Goal: Task Accomplishment & Management: Manage account settings

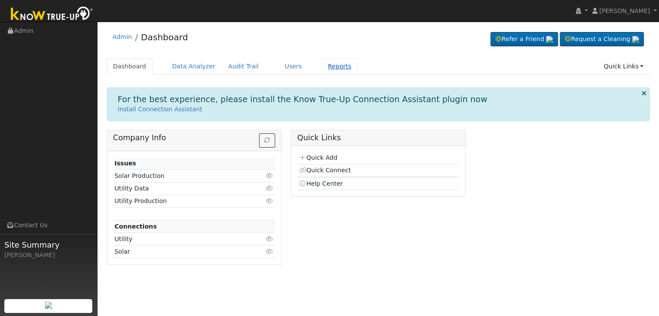
click at [321, 65] on link "Reports" at bounding box center [339, 66] width 36 height 16
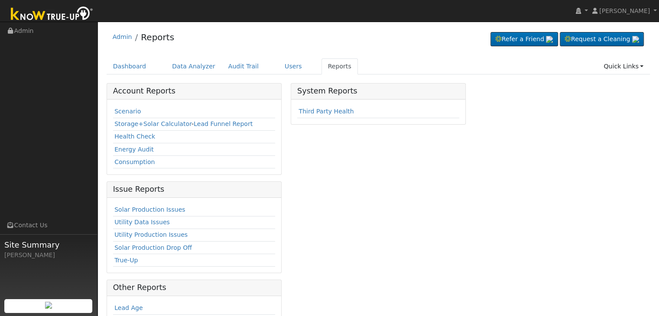
click at [461, 200] on div "System Reports Third Party Health" at bounding box center [378, 249] width 184 height 333
click at [395, 201] on div "System Reports Third Party Health" at bounding box center [378, 249] width 184 height 333
click at [163, 207] on link "Solar Production Issues" at bounding box center [149, 209] width 71 height 7
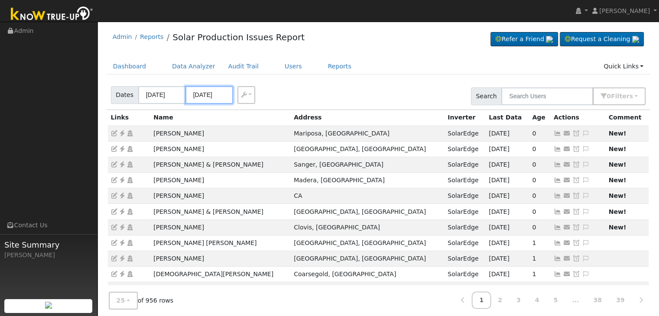
click at [219, 92] on input "08/20/2025" at bounding box center [209, 95] width 48 height 18
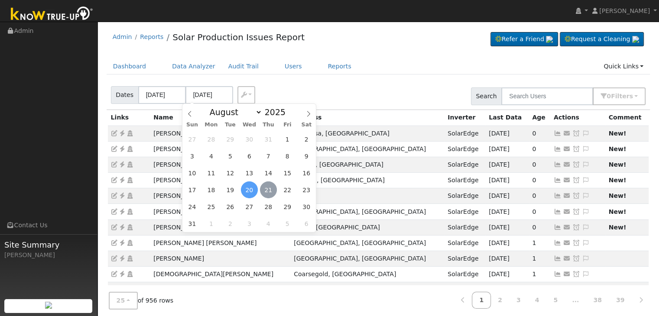
click at [272, 187] on span "21" at bounding box center [268, 190] width 17 height 17
type input "[DATE]"
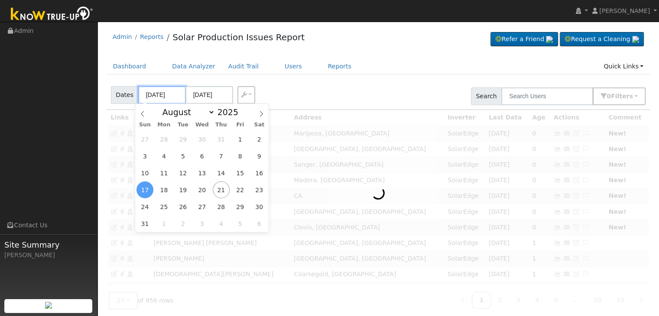
click at [166, 97] on input "08/17/2025" at bounding box center [162, 95] width 48 height 18
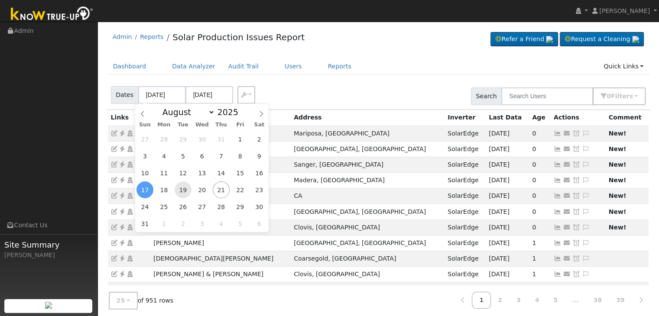
click at [182, 190] on span "19" at bounding box center [183, 190] width 17 height 17
type input "08/19/2025"
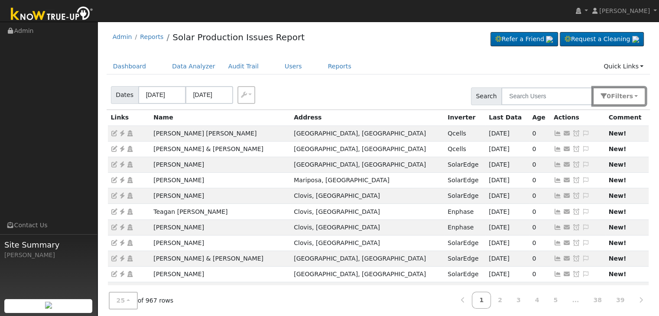
click at [621, 97] on span "Filter s" at bounding box center [622, 96] width 22 height 7
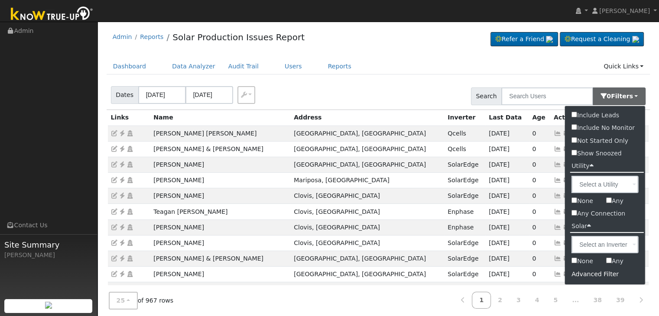
click at [596, 276] on div "Advanced Filter" at bounding box center [605, 274] width 80 height 13
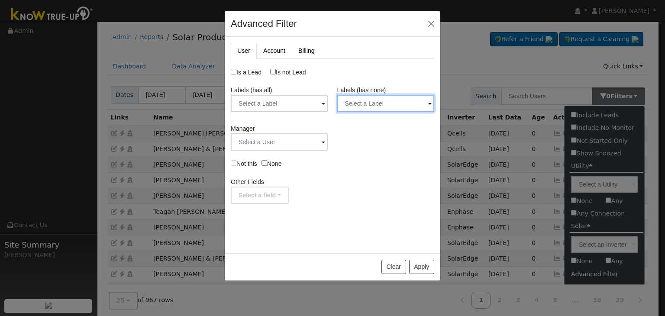
click at [328, 106] on input "text" at bounding box center [279, 103] width 97 height 17
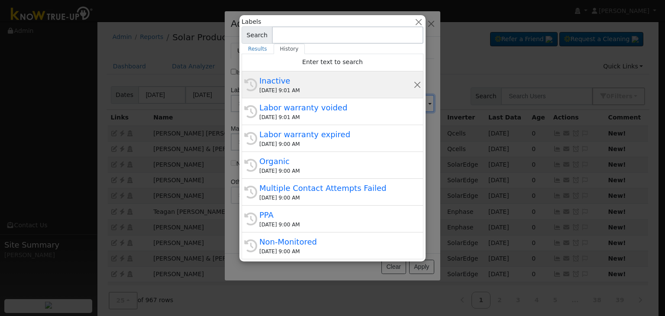
click at [337, 85] on div "Inactive" at bounding box center [336, 81] width 154 height 12
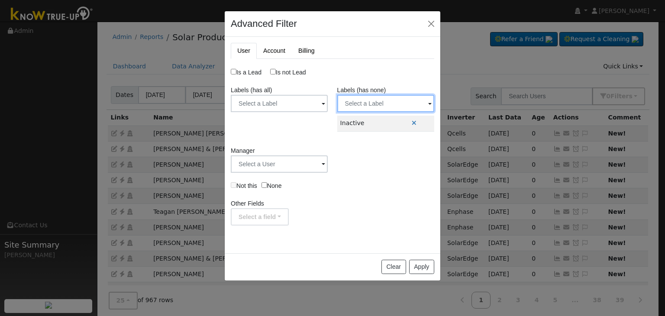
click at [328, 104] on input "text" at bounding box center [279, 103] width 97 height 17
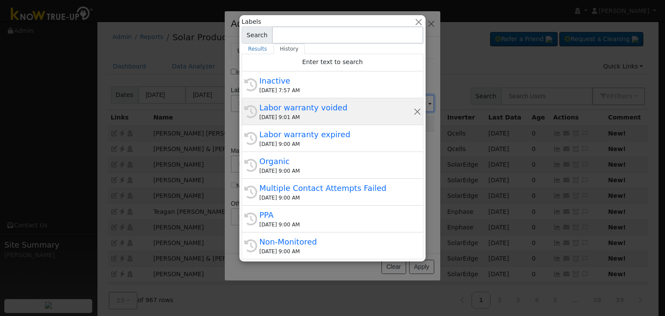
click at [357, 104] on div "Labor warranty voided" at bounding box center [336, 108] width 154 height 12
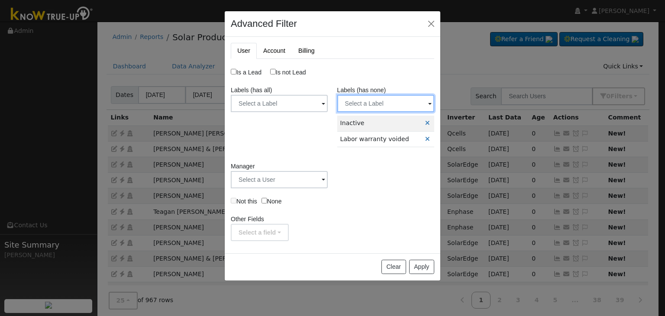
click at [328, 106] on input "text" at bounding box center [279, 103] width 97 height 17
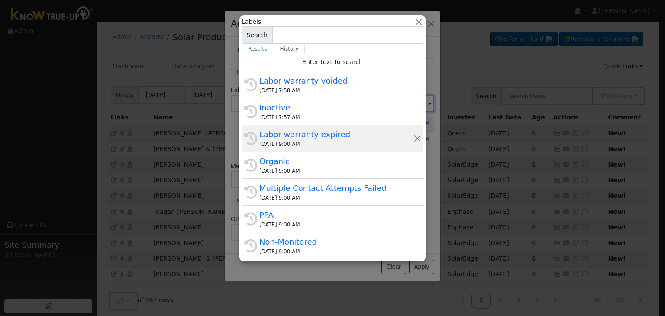
click at [334, 139] on div "Labor warranty expired" at bounding box center [336, 135] width 154 height 12
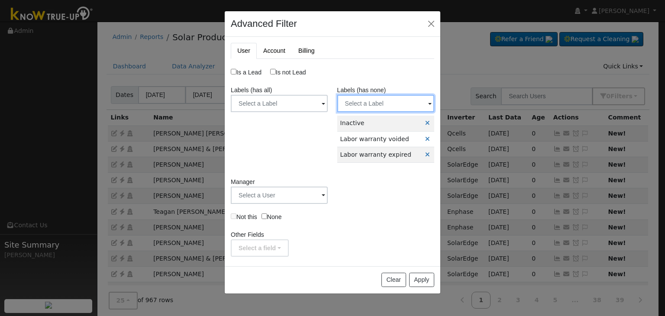
click at [328, 105] on input "text" at bounding box center [279, 103] width 97 height 17
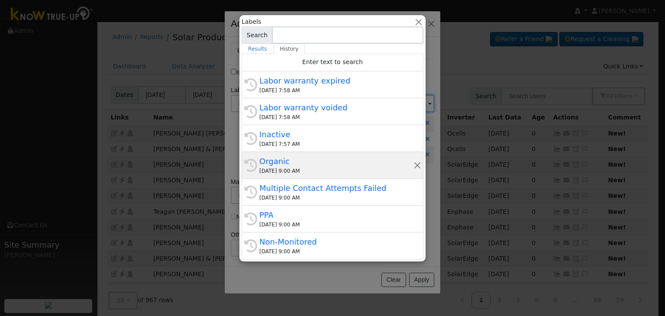
click at [302, 171] on div "08/20/2025 9:00 AM" at bounding box center [336, 171] width 154 height 8
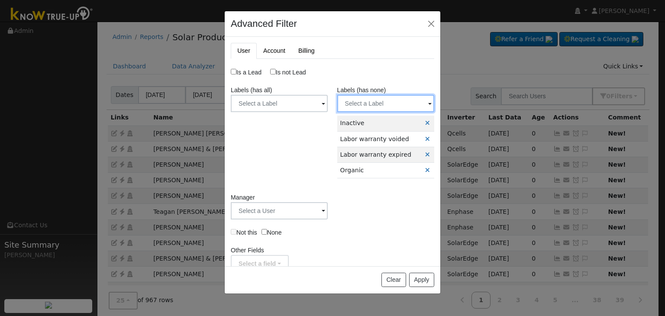
click at [328, 102] on input "text" at bounding box center [279, 103] width 97 height 17
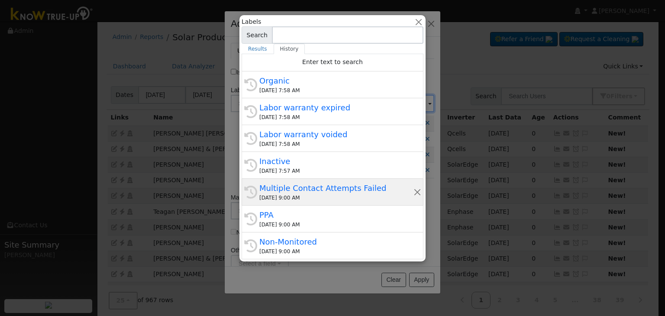
click at [327, 195] on div "08/20/2025 9:00 AM" at bounding box center [336, 198] width 154 height 8
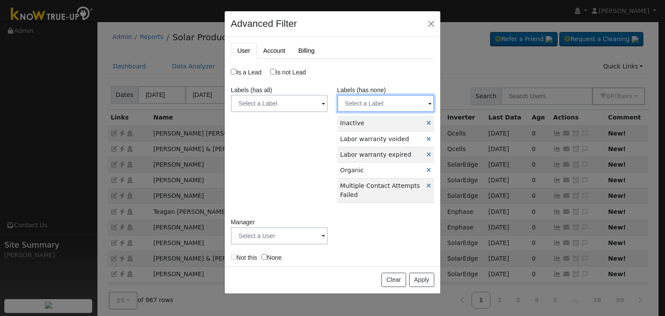
click at [328, 99] on input "text" at bounding box center [279, 103] width 97 height 17
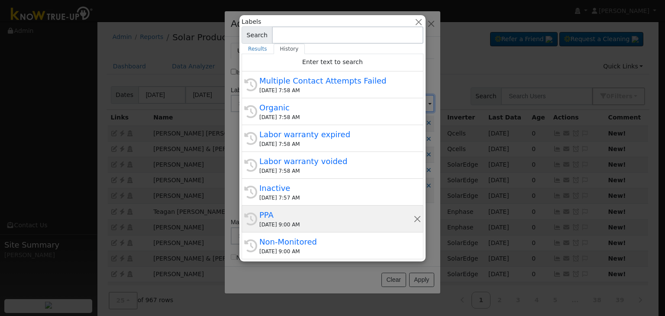
click at [297, 217] on div "PPA" at bounding box center [336, 215] width 154 height 12
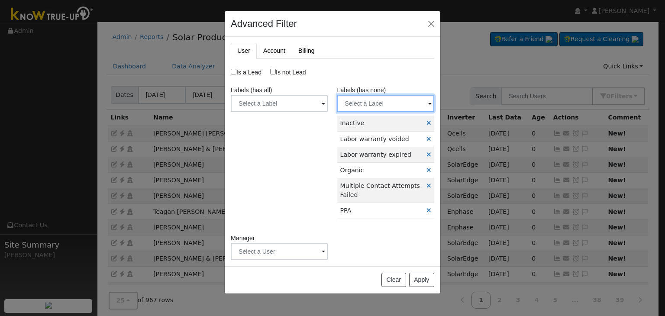
click at [328, 106] on input "text" at bounding box center [279, 103] width 97 height 17
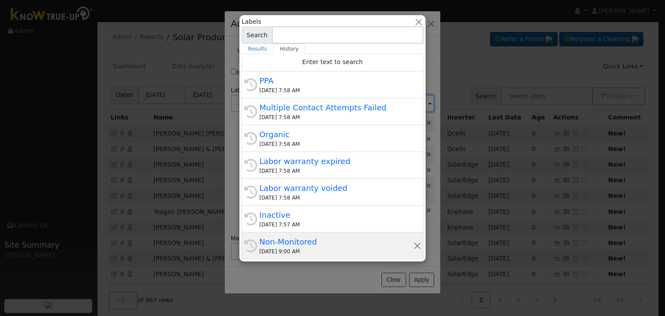
click at [308, 244] on div "Non-Monitored" at bounding box center [336, 242] width 154 height 12
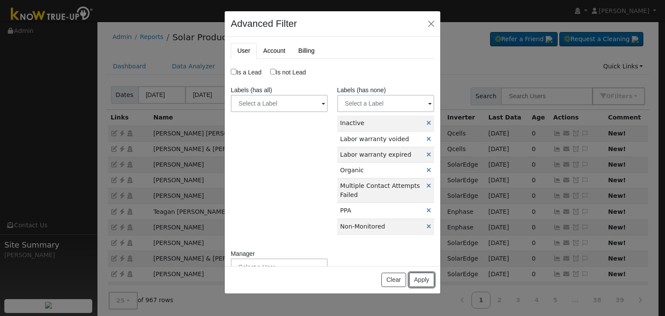
click at [421, 282] on button "Apply" at bounding box center [421, 280] width 25 height 15
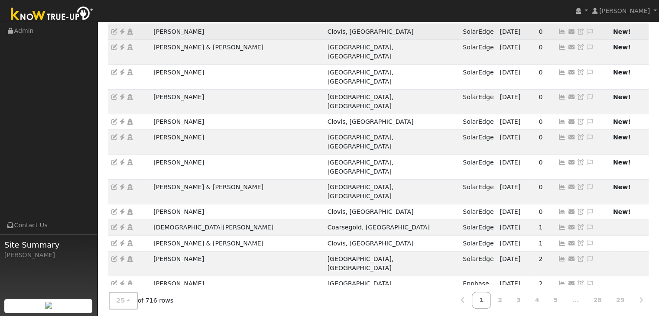
scroll to position [241, 0]
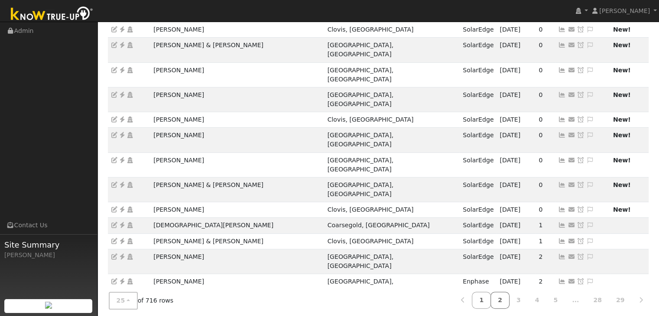
click at [509, 292] on link "2" at bounding box center [499, 300] width 19 height 17
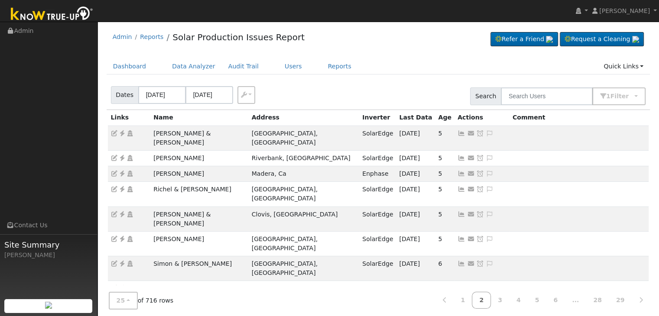
scroll to position [130, 0]
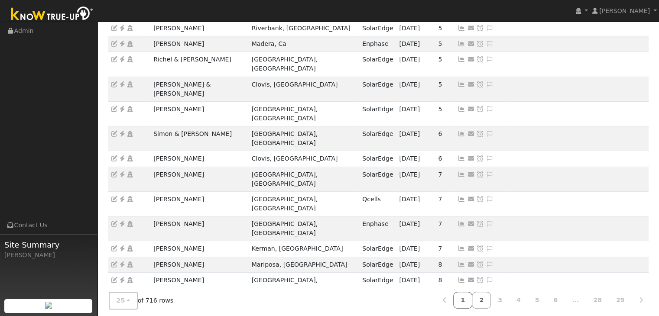
click at [472, 299] on link "1" at bounding box center [462, 300] width 19 height 17
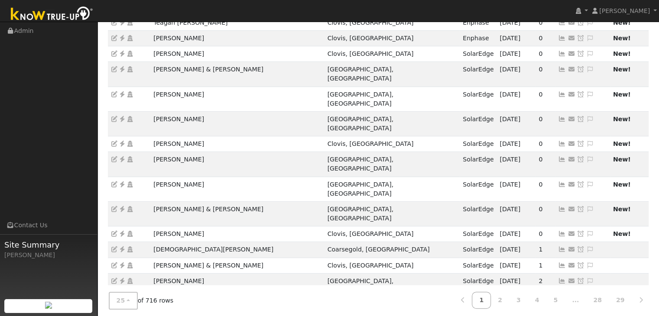
scroll to position [241, 0]
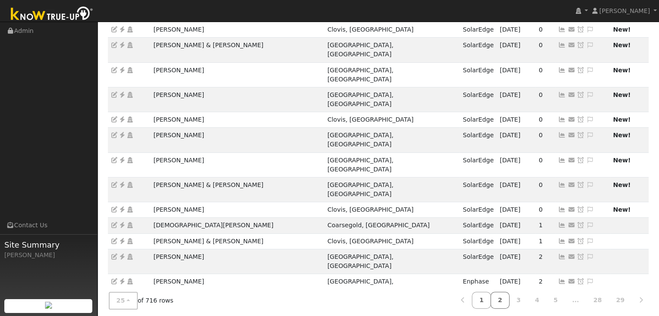
click at [509, 297] on link "2" at bounding box center [499, 300] width 19 height 17
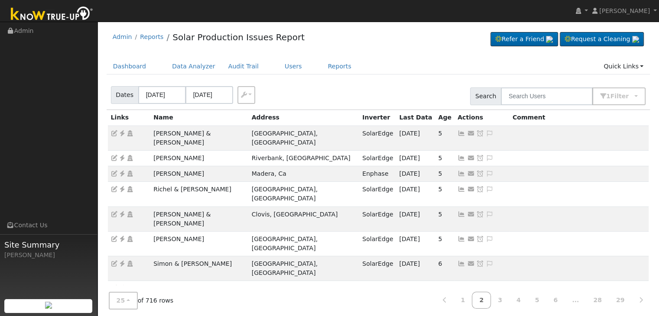
scroll to position [0, 0]
click at [472, 299] on link "1" at bounding box center [462, 300] width 19 height 17
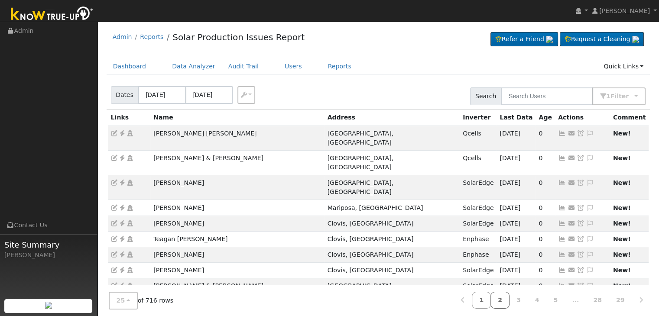
click at [508, 302] on link "2" at bounding box center [499, 300] width 19 height 17
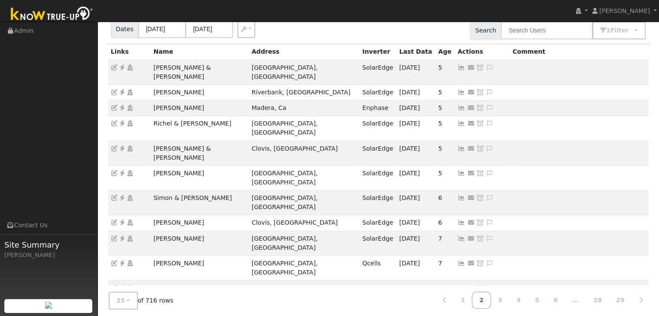
scroll to position [217, 0]
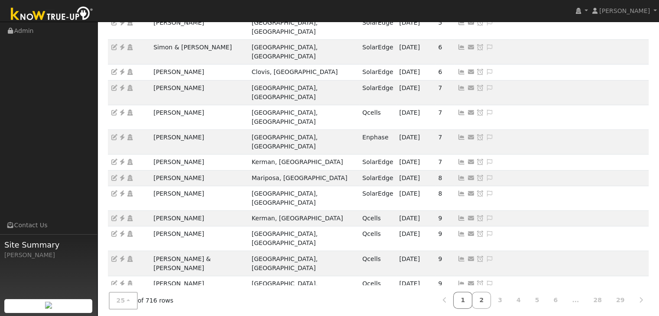
click at [472, 303] on link "1" at bounding box center [462, 300] width 19 height 17
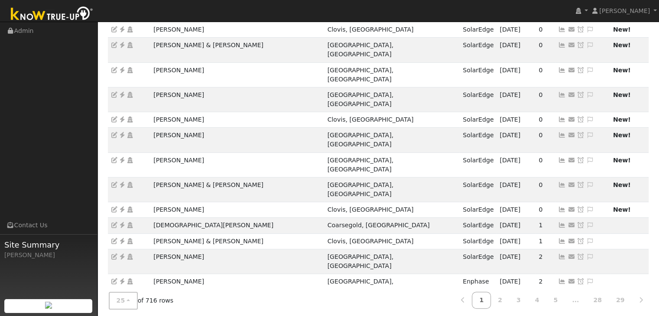
scroll to position [0, 0]
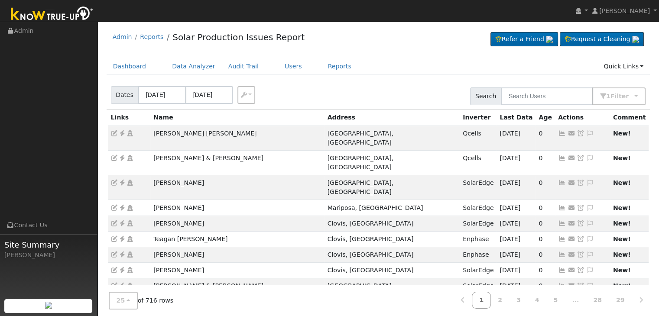
click at [327, 90] on div "Dates 08/19/2025 08/23/2025 Export CSV Search 1 Filter Include Leads Include No…" at bounding box center [378, 94] width 547 height 29
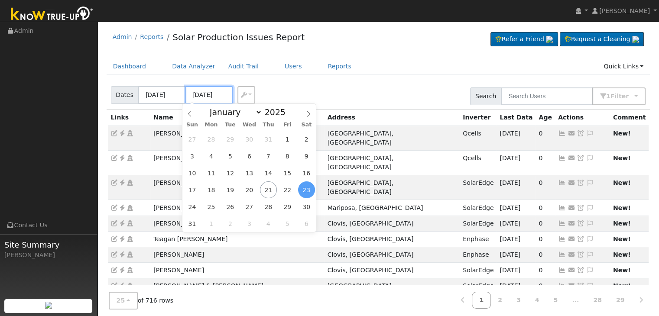
click at [205, 94] on input "08/23/2025" at bounding box center [209, 95] width 48 height 18
click at [268, 191] on span "21" at bounding box center [268, 190] width 17 height 17
type input "[DATE]"
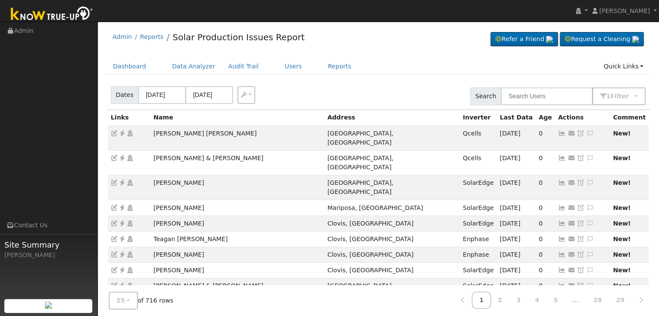
click at [319, 89] on div "Dates 08/19/2025 08/21/2025 Export CSV Search 1 Filter Include Leads Include No…" at bounding box center [378, 94] width 547 height 29
click at [360, 89] on div "Dates 08/19/2025 08/21/2025 Export CSV Search 1 Filter Include Leads Include No…" at bounding box center [378, 94] width 547 height 29
click at [354, 96] on div "Dates 08/19/2025 08/21/2025 Export CSV Search 1 Filter Include Leads Include No…" at bounding box center [378, 94] width 547 height 29
click at [371, 82] on div "Dates 08/19/2025 08/21/2025 Export CSV Search 1 Filter Include Leads Include No…" at bounding box center [378, 94] width 547 height 29
click at [410, 88] on div "Dates 08/19/2025 08/21/2025 Export CSV Search 1 Filter Include Leads Include No…" at bounding box center [378, 94] width 547 height 29
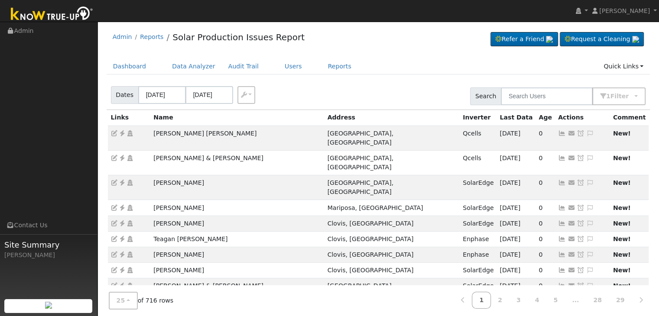
click at [404, 81] on div "Dates 08/19/2025 08/21/2025 Export CSV Search 1 Filter Include Leads Include No…" at bounding box center [378, 94] width 547 height 29
click at [121, 133] on icon at bounding box center [122, 133] width 8 height 6
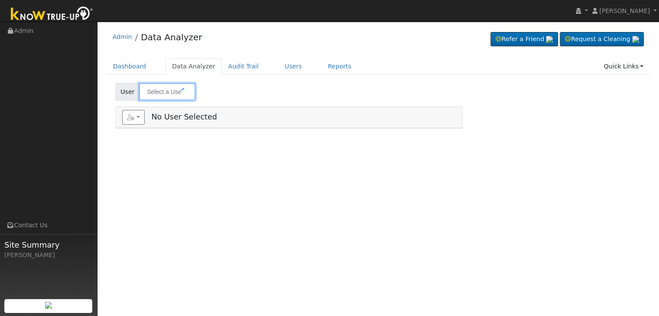
type input "[PERSON_NAME] [PERSON_NAME]"
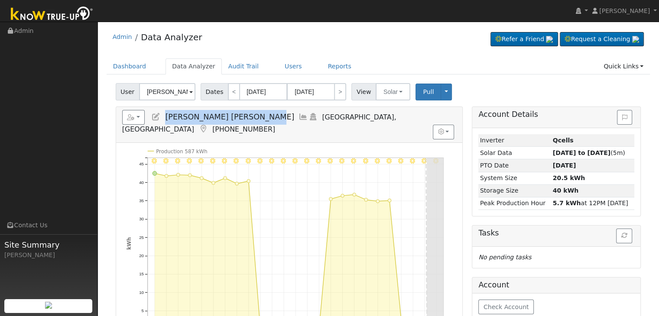
drag, startPoint x: 164, startPoint y: 113, endPoint x: 255, endPoint y: 121, distance: 90.9
click at [255, 121] on h5 "Reports Scenario Health Check Energy Audit Account Timeline User Audit Trail In…" at bounding box center [289, 122] width 334 height 24
copy span "[PERSON_NAME] [PERSON_NAME]"
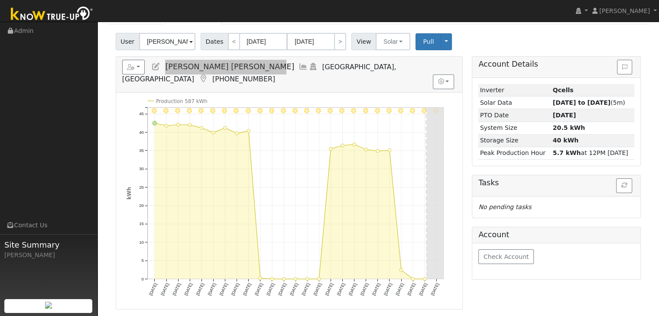
scroll to position [31, 0]
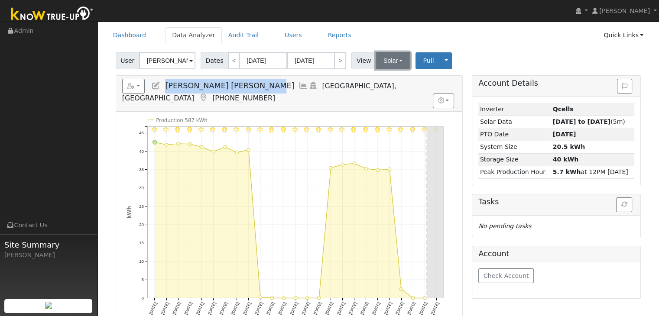
click at [392, 52] on button "Solar" at bounding box center [393, 60] width 35 height 17
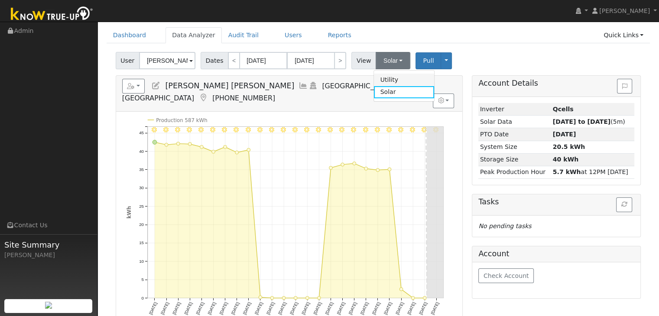
click at [382, 80] on link "Utility" at bounding box center [404, 80] width 60 height 12
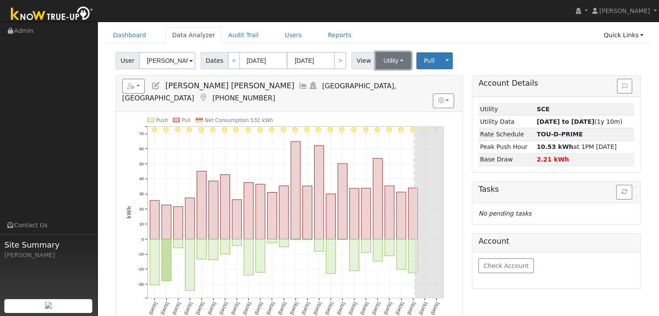
click at [394, 59] on button "Utility" at bounding box center [394, 60] width 36 height 17
click at [392, 91] on link "Solar" at bounding box center [404, 92] width 60 height 12
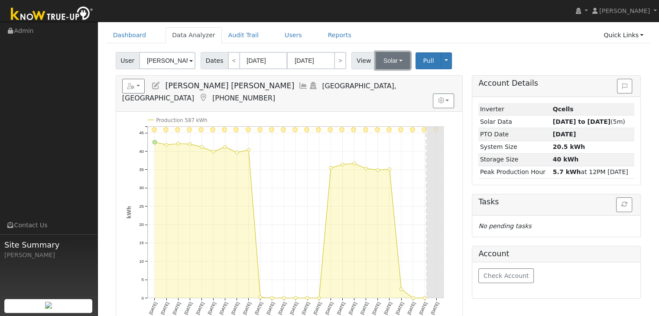
click at [386, 61] on button "Solar" at bounding box center [393, 60] width 35 height 17
click at [383, 78] on link "Utility" at bounding box center [404, 80] width 60 height 12
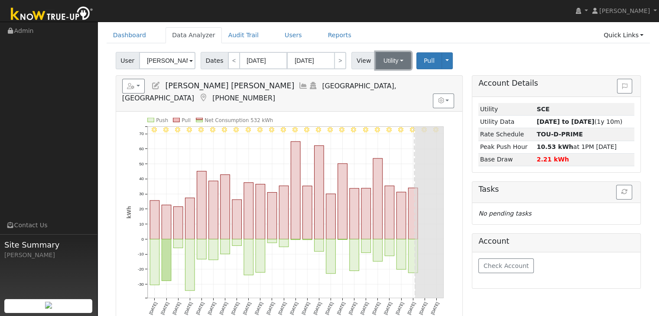
click at [384, 63] on button "Utility" at bounding box center [394, 60] width 36 height 17
click at [380, 90] on link "Solar" at bounding box center [404, 92] width 60 height 12
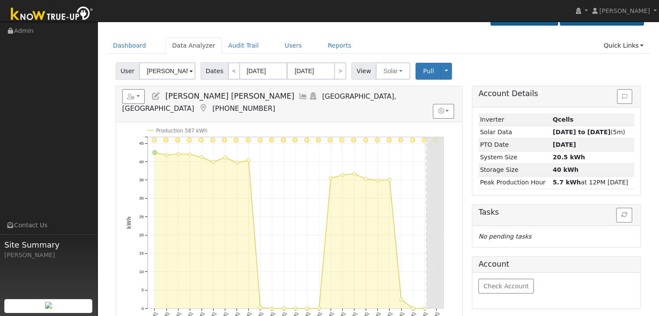
scroll to position [43, 0]
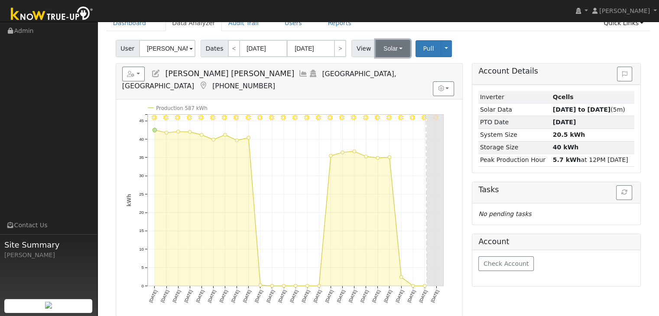
click at [391, 52] on button "Solar" at bounding box center [393, 48] width 35 height 17
click at [385, 66] on link "Utility" at bounding box center [404, 68] width 60 height 12
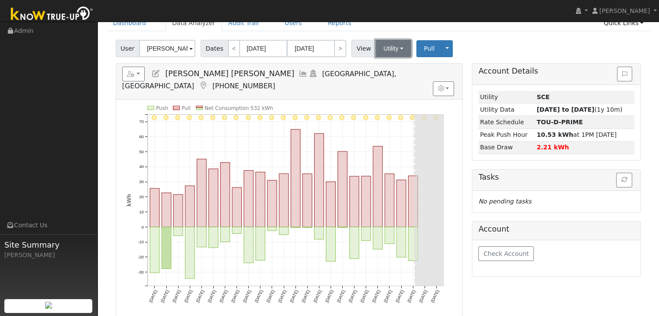
click at [397, 51] on button "Utility" at bounding box center [394, 48] width 36 height 17
click at [393, 82] on link "Solar" at bounding box center [404, 80] width 60 height 12
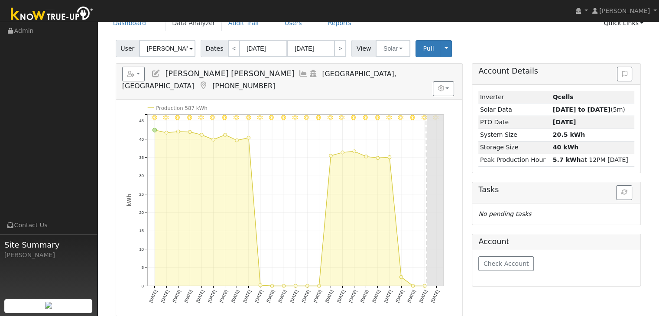
click at [153, 71] on icon at bounding box center [156, 74] width 10 height 8
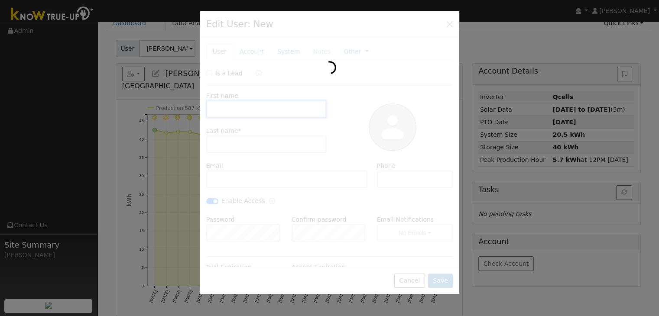
type input "04/14/2030"
type input "Juan Carlos"
type input "Maorales Diaz"
type input "maleconjuancarlos@gmail.com"
type input "5596678430"
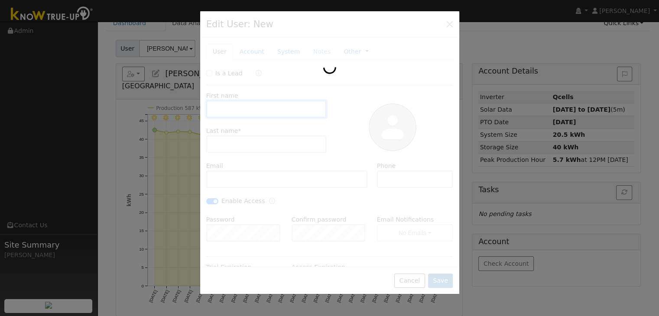
checkbox input "true"
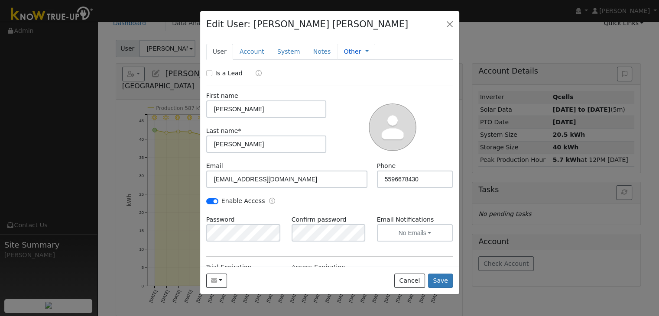
click at [344, 51] on link "Other" at bounding box center [352, 51] width 17 height 9
click at [384, 64] on link "Management" at bounding box center [396, 67] width 60 height 12
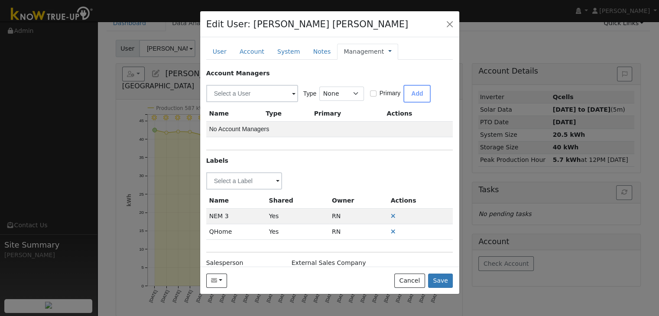
click at [388, 49] on link at bounding box center [389, 51] width 3 height 9
click at [318, 71] on div "Account Managers" at bounding box center [329, 73] width 247 height 9
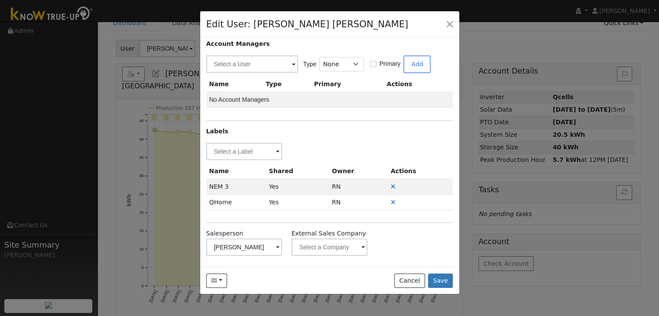
scroll to position [32, 0]
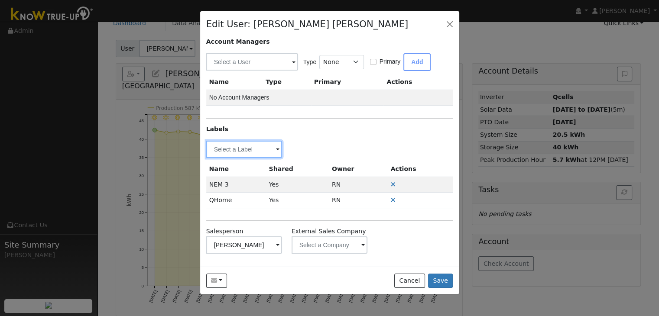
click at [263, 151] on input "text" at bounding box center [244, 149] width 76 height 17
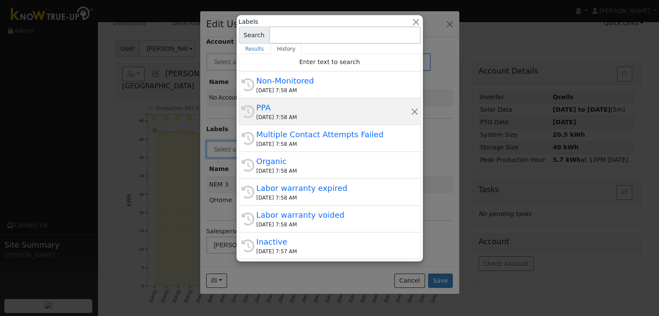
click at [296, 109] on div "PPA" at bounding box center [333, 108] width 154 height 12
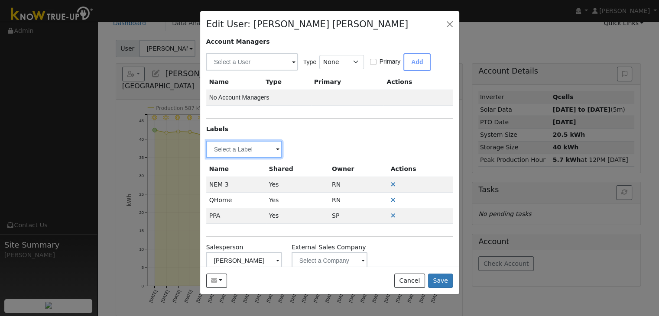
click at [256, 149] on input "text" at bounding box center [244, 149] width 76 height 17
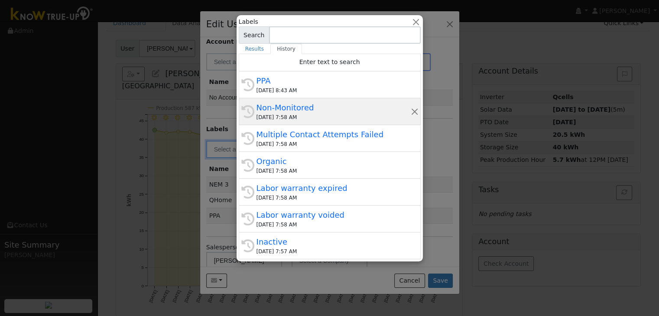
click at [303, 107] on div "Non-Monitored" at bounding box center [333, 108] width 154 height 12
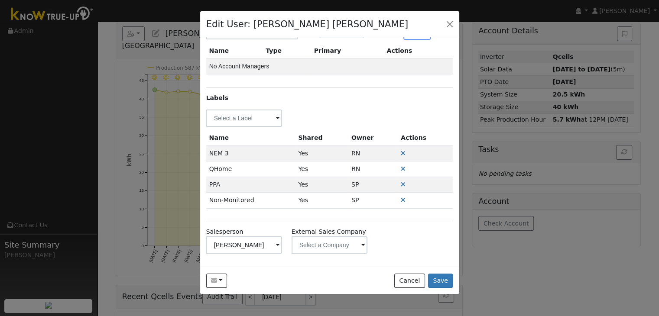
scroll to position [87, 0]
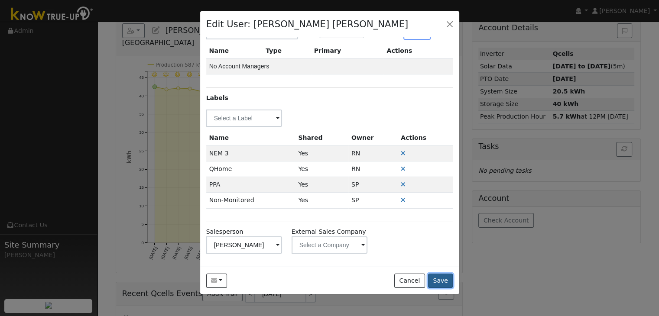
click at [441, 281] on button "Save" at bounding box center [440, 281] width 25 height 15
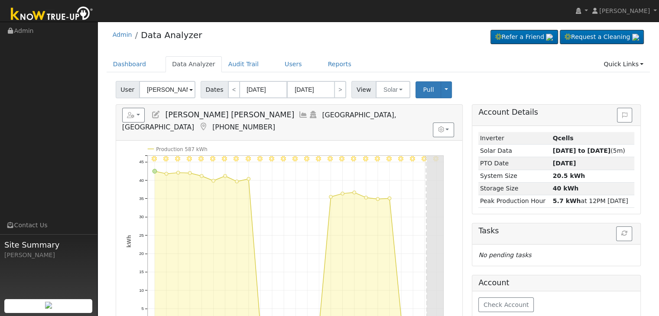
scroll to position [0, 0]
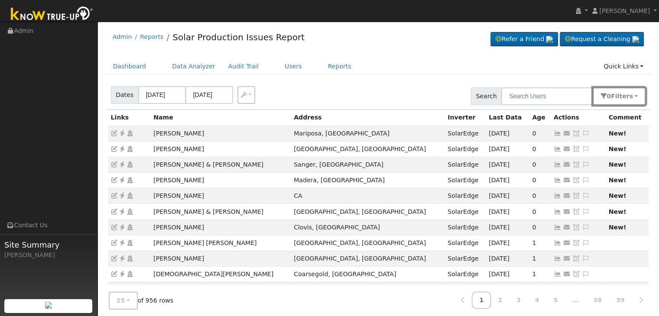
click at [639, 91] on button "0 Filter s" at bounding box center [619, 97] width 53 height 18
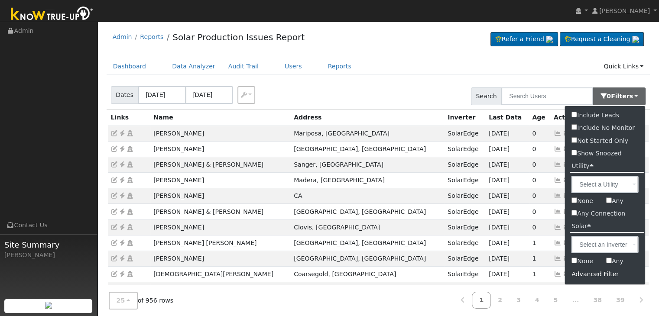
click at [591, 274] on div "Advanced Filter" at bounding box center [605, 274] width 80 height 13
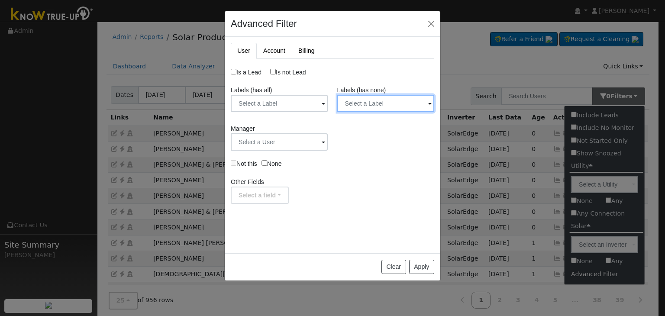
click at [328, 101] on input "text" at bounding box center [279, 103] width 97 height 17
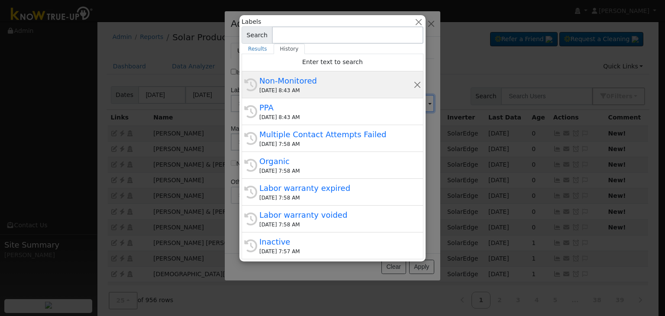
click at [318, 84] on div "Non-Monitored" at bounding box center [336, 81] width 154 height 12
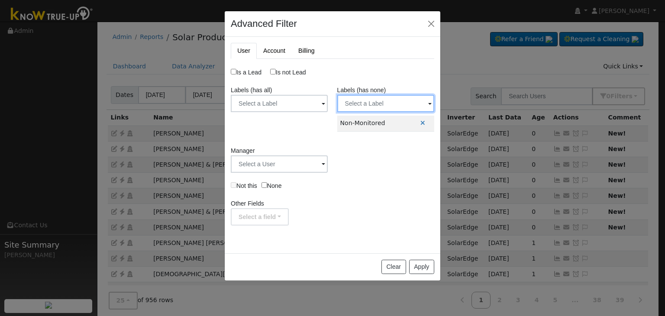
click at [328, 101] on input "text" at bounding box center [279, 103] width 97 height 17
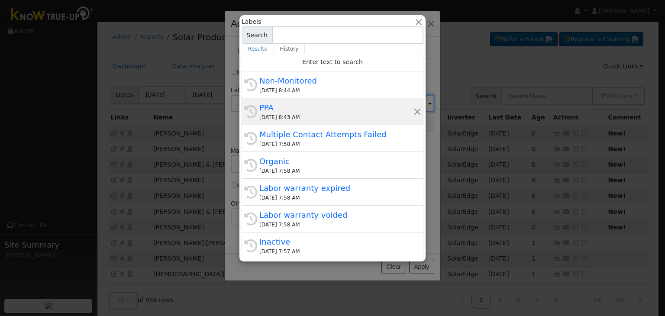
click at [284, 111] on div "PPA" at bounding box center [336, 108] width 154 height 12
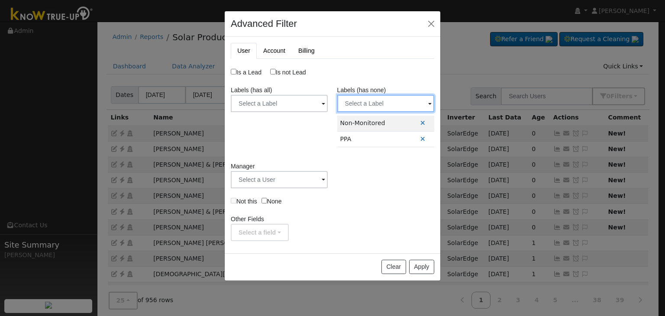
click at [328, 107] on input "text" at bounding box center [279, 103] width 97 height 17
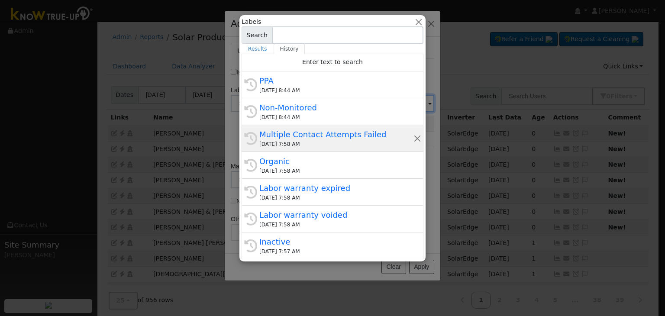
click at [292, 135] on div "Multiple Contact Attempts Failed" at bounding box center [336, 135] width 154 height 12
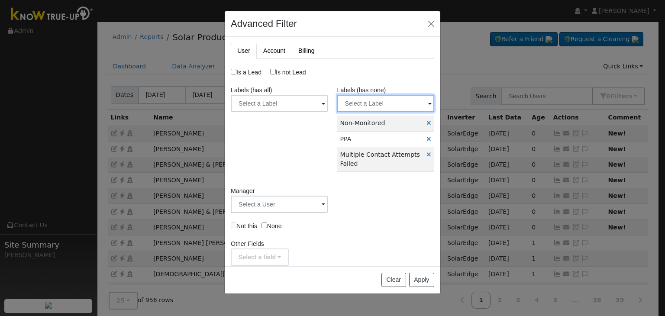
click at [328, 104] on input "text" at bounding box center [279, 103] width 97 height 17
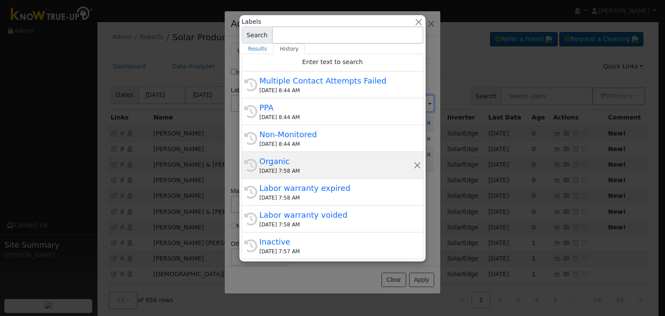
click at [303, 167] on div "08/21/2025 7:58 AM" at bounding box center [336, 171] width 154 height 8
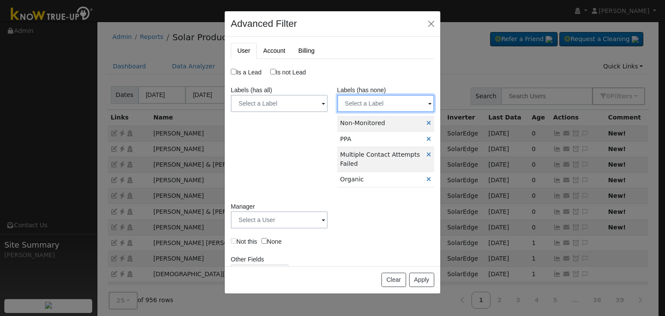
click at [328, 105] on input "text" at bounding box center [279, 103] width 97 height 17
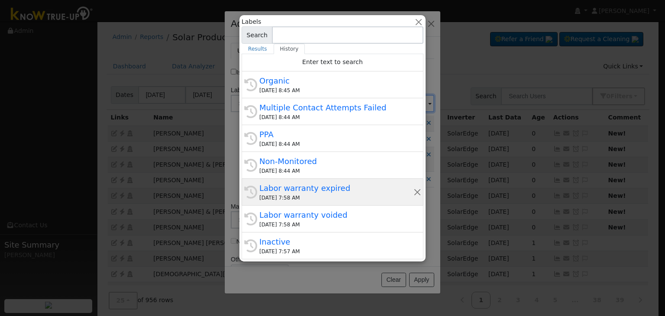
click at [291, 186] on div "Labor warranty expired" at bounding box center [336, 188] width 154 height 12
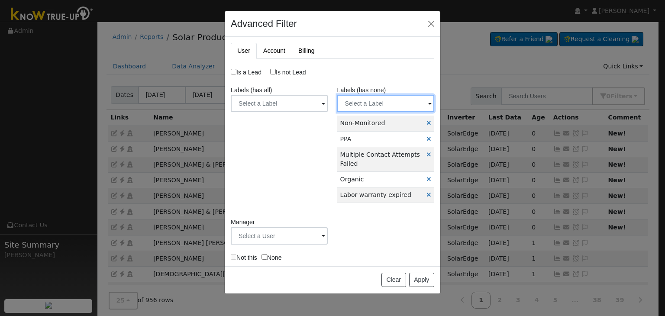
click at [328, 110] on input "text" at bounding box center [279, 103] width 97 height 17
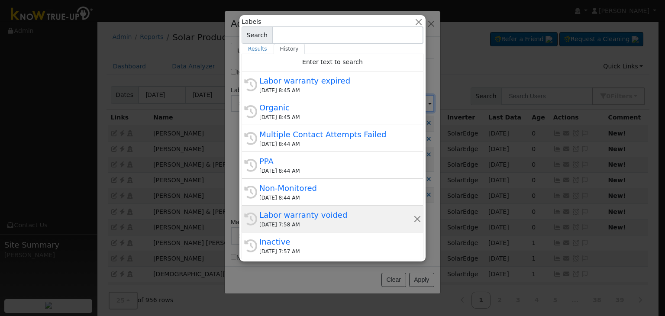
click at [292, 218] on div "Labor warranty voided" at bounding box center [336, 215] width 154 height 12
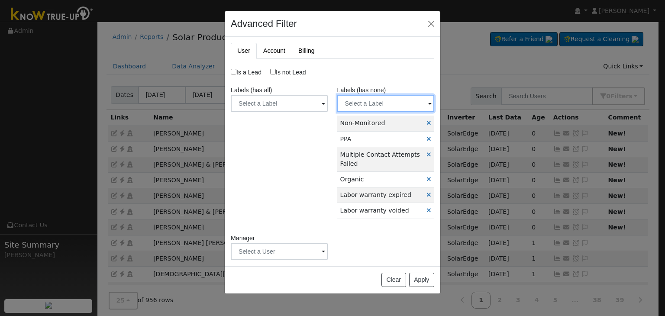
click at [328, 105] on input "text" at bounding box center [279, 103] width 97 height 17
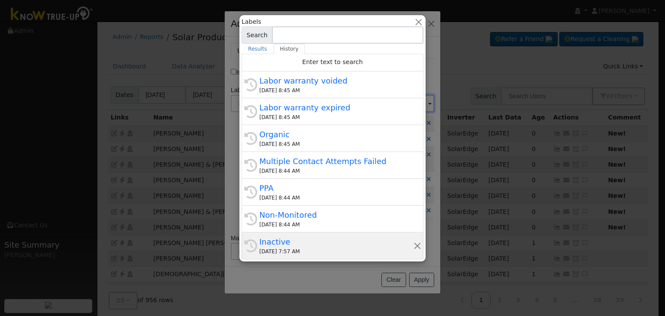
click at [285, 241] on div "Inactive" at bounding box center [336, 242] width 154 height 12
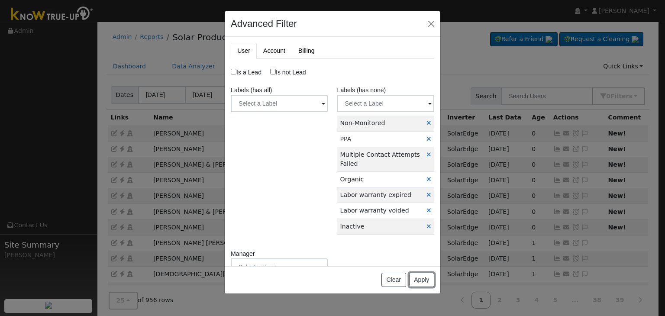
click at [421, 279] on button "Apply" at bounding box center [421, 280] width 25 height 15
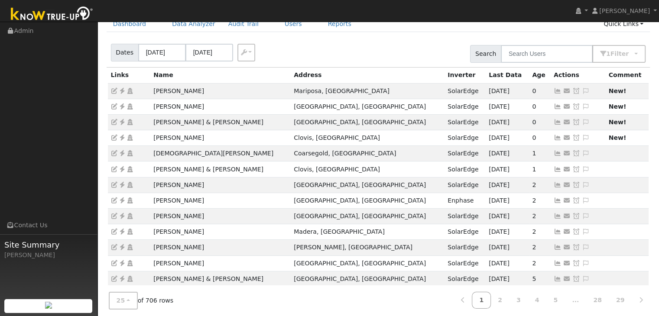
scroll to position [43, 0]
click at [153, 52] on input "08/17/2025" at bounding box center [162, 52] width 48 height 18
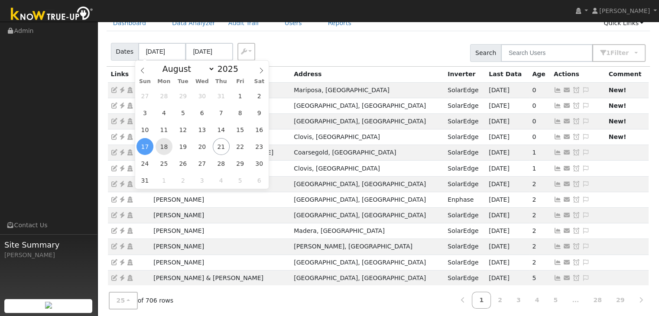
click at [170, 148] on span "18" at bounding box center [164, 146] width 17 height 17
type input "08/18/2025"
type input "[DATE]"
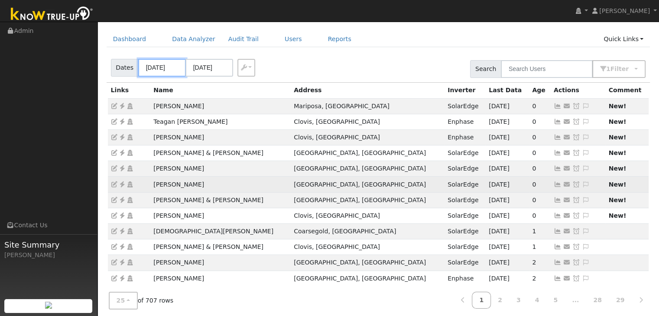
scroll to position [0, 0]
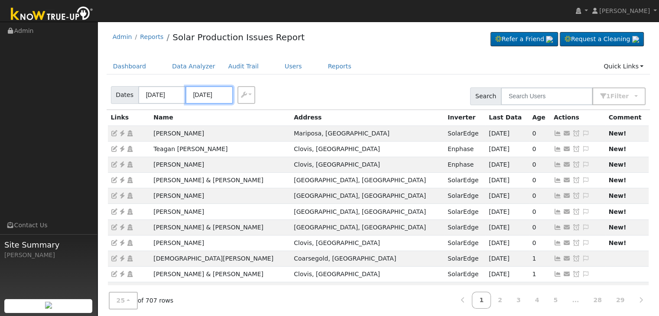
click at [195, 93] on input "[DATE]" at bounding box center [209, 95] width 48 height 18
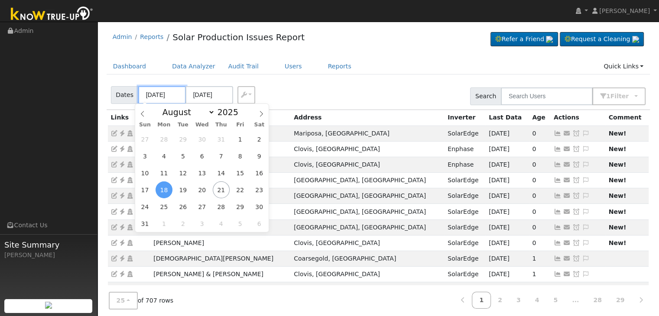
click at [155, 94] on input "08/18/2025" at bounding box center [162, 95] width 48 height 18
click at [182, 189] on span "19" at bounding box center [183, 190] width 17 height 17
type input "08/19/2025"
type input "[DATE]"
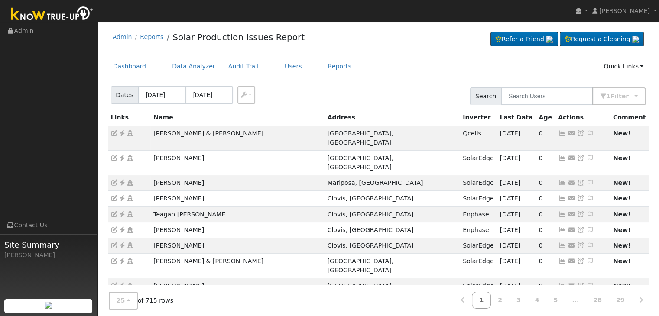
click at [355, 94] on div "Dates 08/19/2025 08/22/2025 Export CSV Search 1 Filter Include Leads Include No…" at bounding box center [378, 94] width 547 height 29
click at [123, 131] on icon at bounding box center [122, 133] width 8 height 6
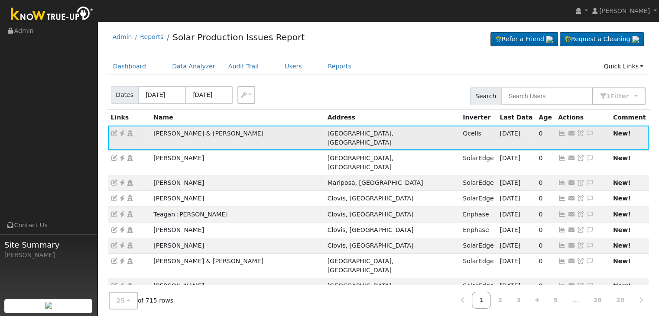
click at [586, 133] on icon at bounding box center [590, 133] width 8 height 6
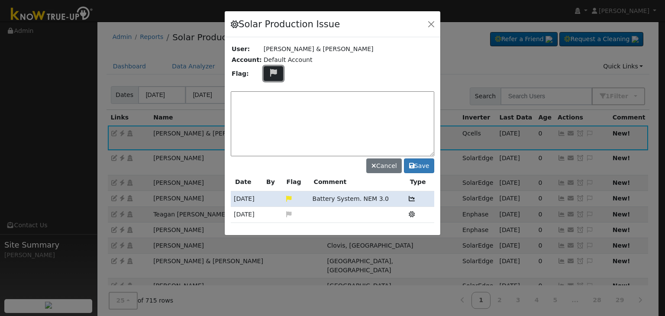
click at [269, 70] on icon at bounding box center [274, 73] width 10 height 8
click at [269, 111] on icon at bounding box center [273, 114] width 10 height 8
click at [268, 99] on textarea at bounding box center [333, 123] width 204 height 65
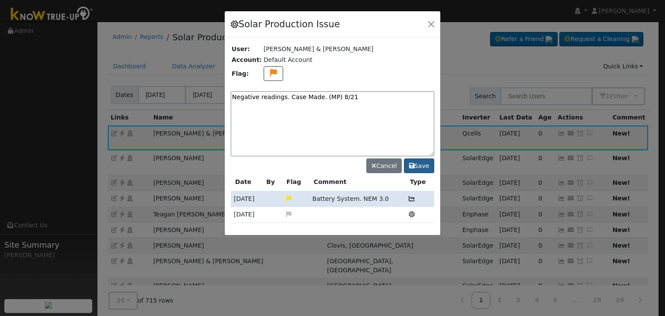
type textarea "Negative readings. Case Made. (MP) 8/21"
click at [419, 166] on button "Save" at bounding box center [419, 166] width 30 height 15
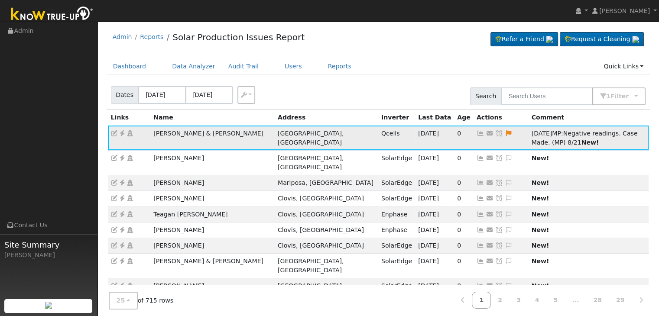
click at [495, 133] on icon at bounding box center [499, 133] width 8 height 6
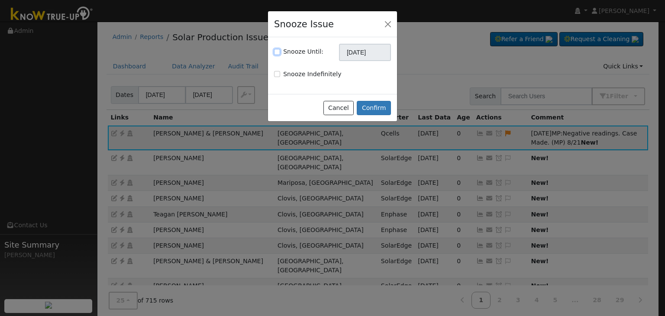
click at [279, 53] on input "Snooze Until:" at bounding box center [277, 52] width 6 height 6
checkbox input "true"
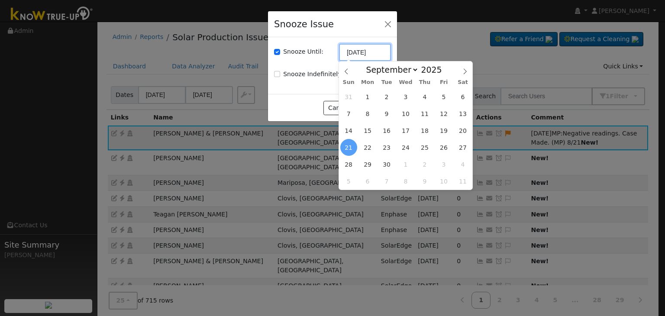
click at [359, 47] on input "[DATE]" at bounding box center [365, 52] width 52 height 17
click at [348, 75] on icon at bounding box center [347, 71] width 6 height 6
select select "7"
click at [425, 163] on span "28" at bounding box center [424, 164] width 17 height 17
type input "08/28/2025"
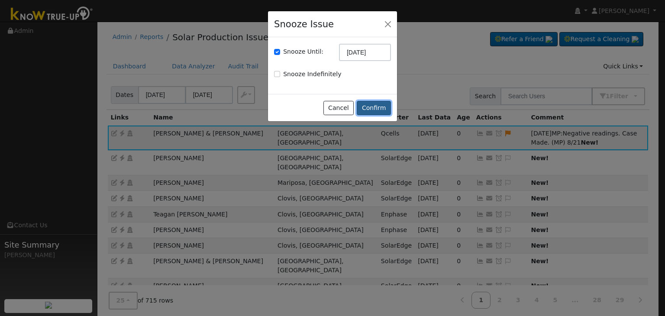
click at [374, 107] on button "Confirm" at bounding box center [374, 108] width 34 height 15
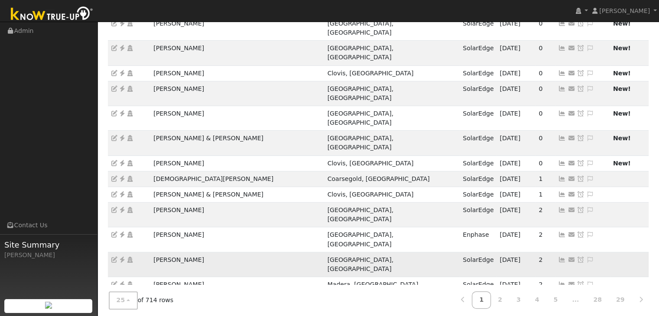
scroll to position [241, 0]
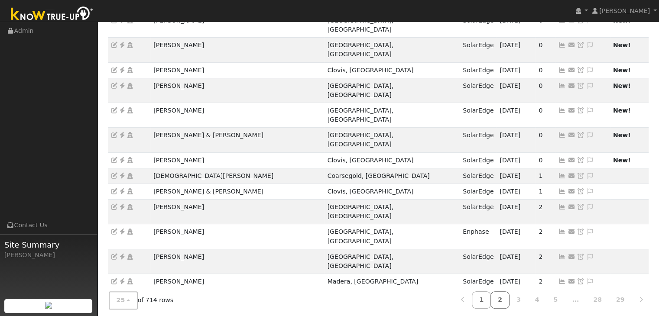
click at [509, 295] on link "2" at bounding box center [499, 300] width 19 height 17
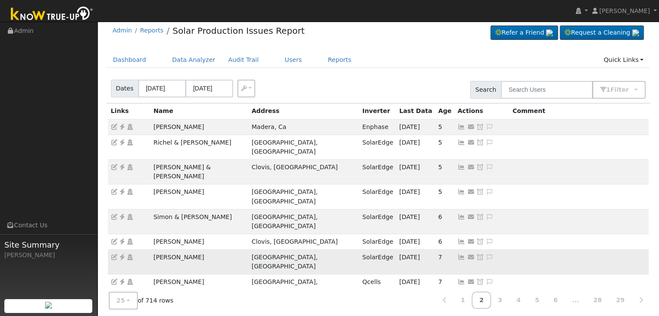
scroll to position [0, 0]
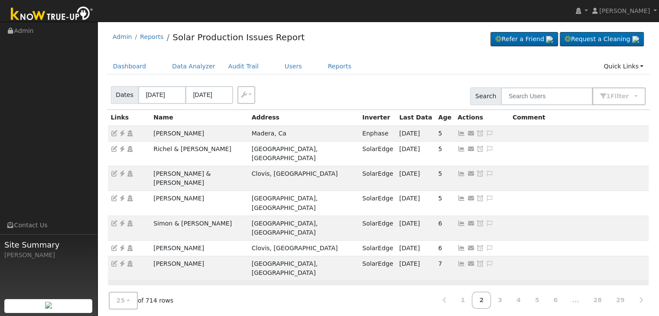
click at [123, 285] on icon at bounding box center [122, 288] width 8 height 6
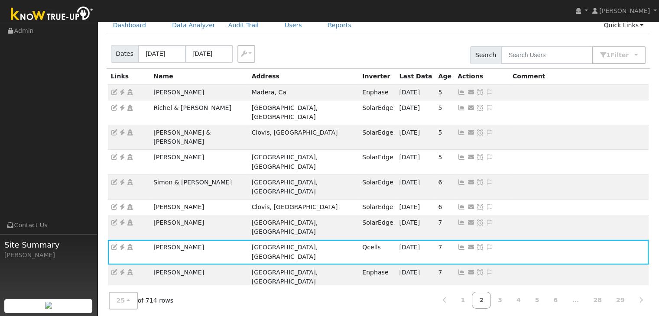
scroll to position [43, 0]
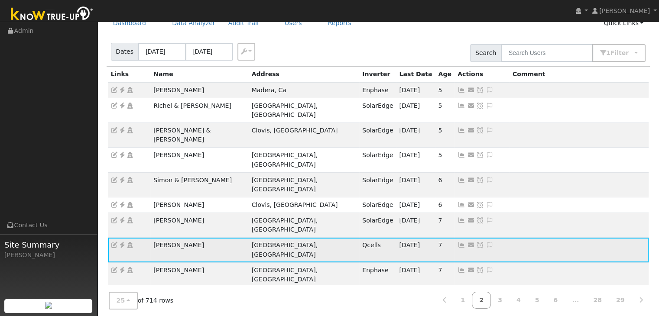
click at [486, 242] on icon at bounding box center [490, 245] width 8 height 6
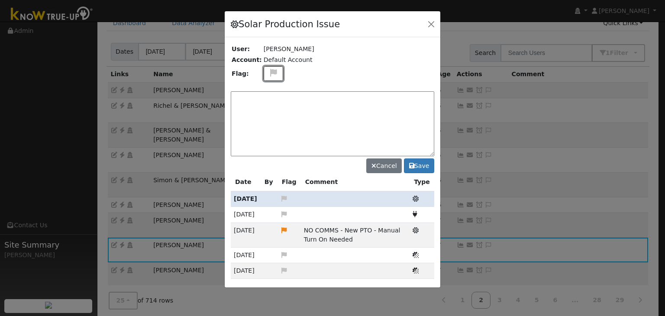
click at [272, 69] on icon at bounding box center [274, 73] width 10 height 8
click at [268, 113] on icon at bounding box center [273, 114] width 10 height 8
click at [267, 107] on textarea at bounding box center [333, 123] width 204 height 65
type textarea "NO COMMS. Case Made. (MP) 8/21"
click at [421, 167] on button "Save" at bounding box center [419, 166] width 30 height 15
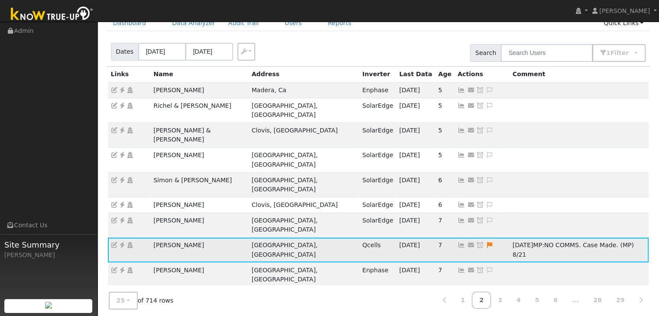
click at [476, 242] on icon at bounding box center [480, 245] width 8 height 6
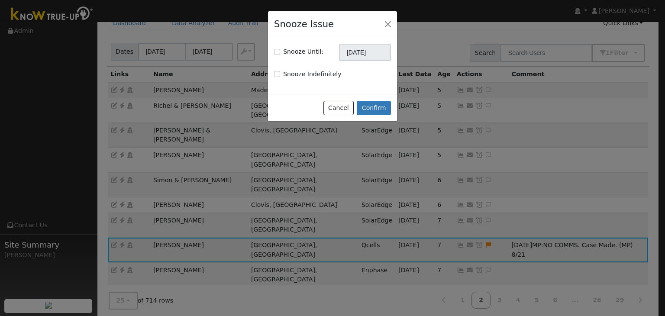
click at [292, 52] on label "Snooze Until:" at bounding box center [303, 51] width 40 height 9
click at [280, 52] on input "Snooze Until:" at bounding box center [277, 52] width 6 height 6
checkbox input "true"
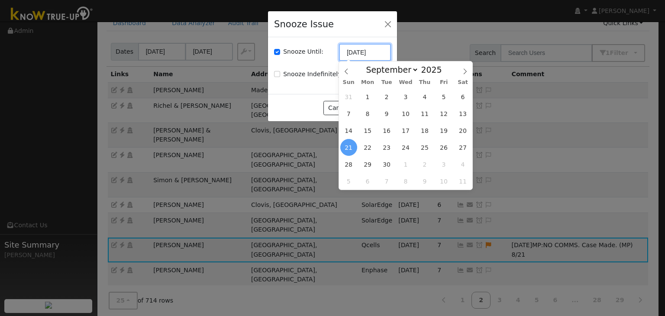
click at [372, 51] on input "[DATE]" at bounding box center [365, 52] width 52 height 17
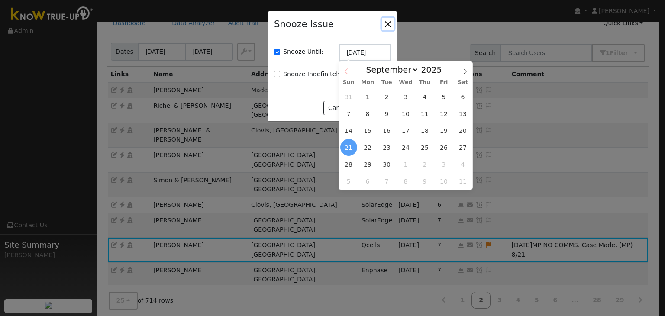
click at [342, 75] on span at bounding box center [346, 69] width 15 height 15
select select "7"
click at [427, 165] on span "28" at bounding box center [424, 164] width 17 height 17
type input "08/28/2025"
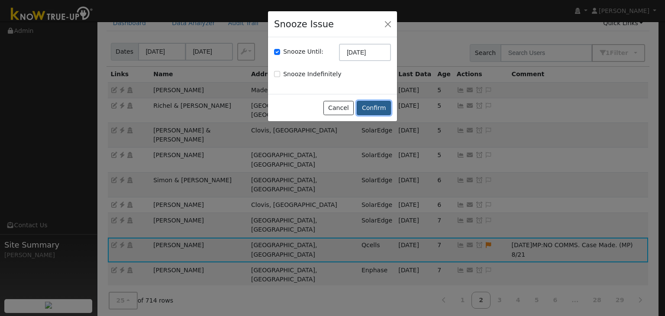
click at [374, 106] on button "Confirm" at bounding box center [374, 108] width 34 height 15
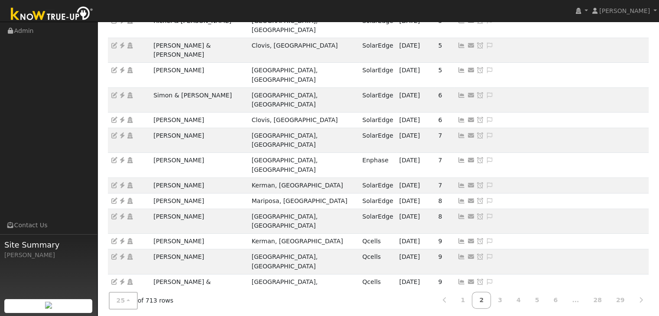
scroll to position [130, 0]
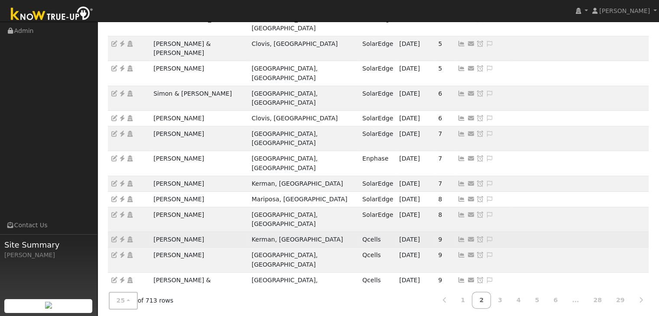
click at [123, 237] on icon at bounding box center [122, 240] width 8 height 6
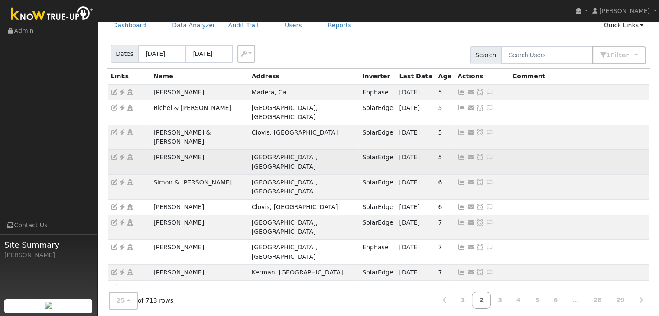
scroll to position [43, 0]
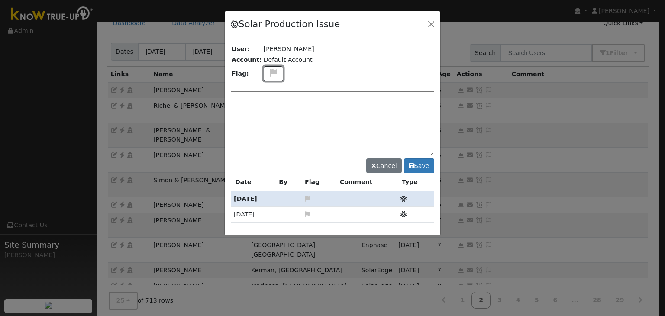
click at [269, 71] on icon at bounding box center [274, 73] width 10 height 8
click at [268, 111] on icon at bounding box center [273, 114] width 10 height 8
click at [266, 107] on textarea at bounding box center [333, 123] width 204 height 65
type textarea "NO COMMS. Case Made. (MP) 8/21"
click at [423, 166] on button "Save" at bounding box center [419, 166] width 30 height 15
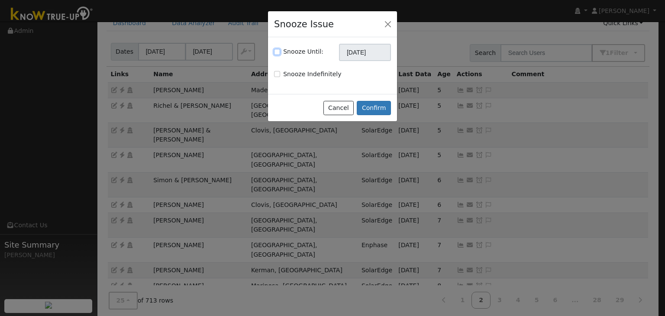
click at [278, 51] on input "Snooze Until:" at bounding box center [277, 52] width 6 height 6
checkbox input "true"
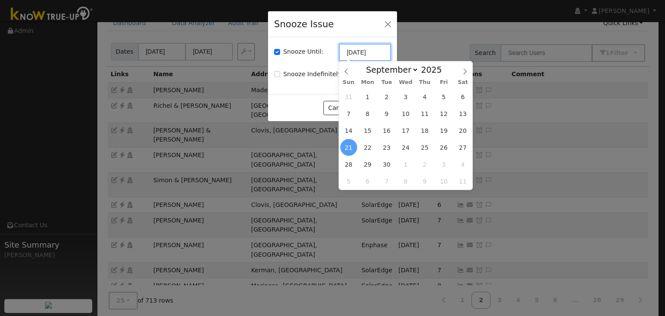
click at [357, 49] on input "[DATE]" at bounding box center [365, 52] width 52 height 17
click at [342, 74] on span at bounding box center [346, 69] width 15 height 15
select select "7"
click at [428, 164] on span "28" at bounding box center [424, 164] width 17 height 17
type input "08/28/2025"
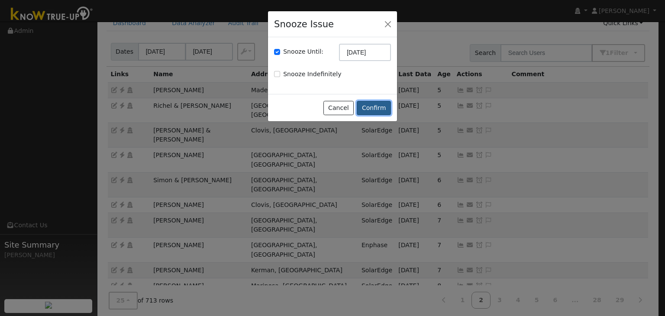
click at [380, 111] on button "Confirm" at bounding box center [374, 108] width 34 height 15
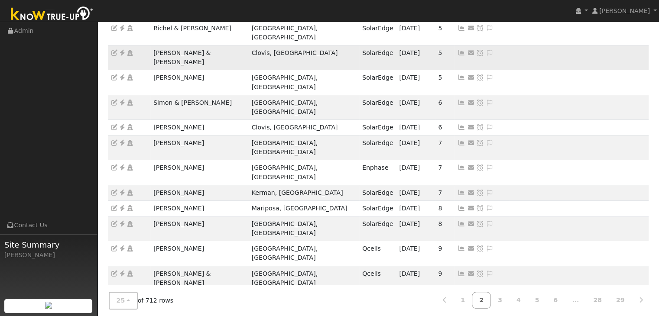
scroll to position [130, 0]
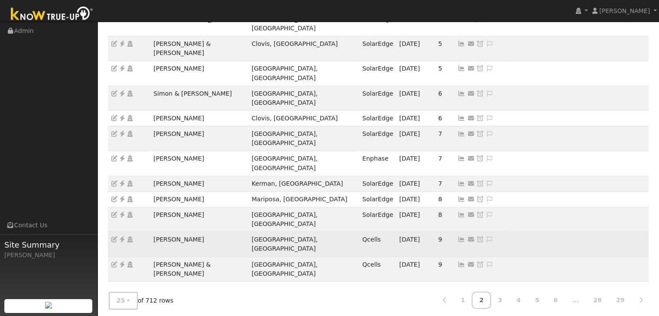
click at [121, 236] on link at bounding box center [122, 239] width 8 height 7
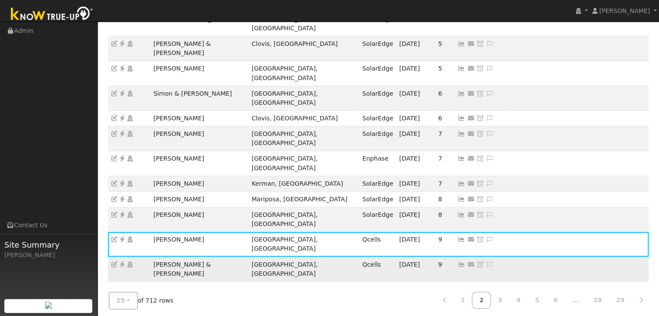
click at [121, 262] on icon at bounding box center [122, 265] width 8 height 6
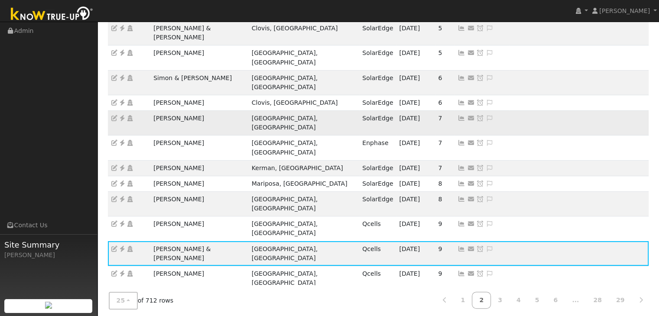
scroll to position [173, 0]
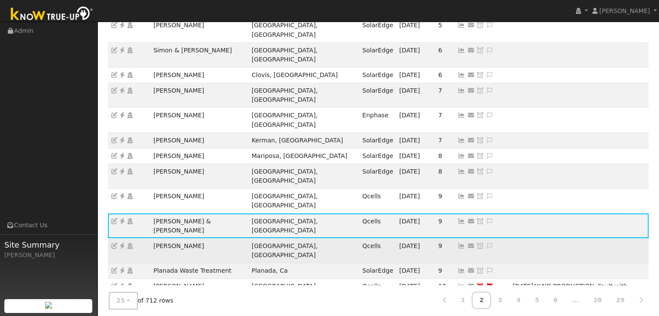
click at [121, 243] on icon at bounding box center [122, 246] width 8 height 6
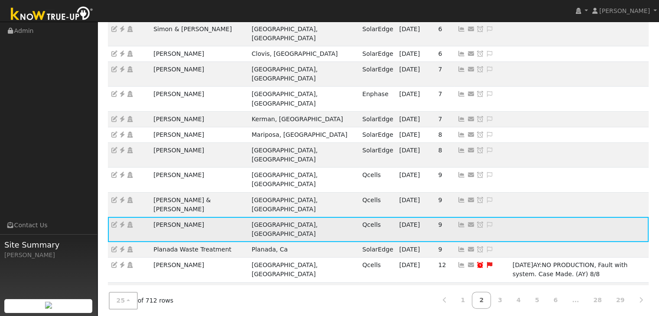
scroll to position [241, 0]
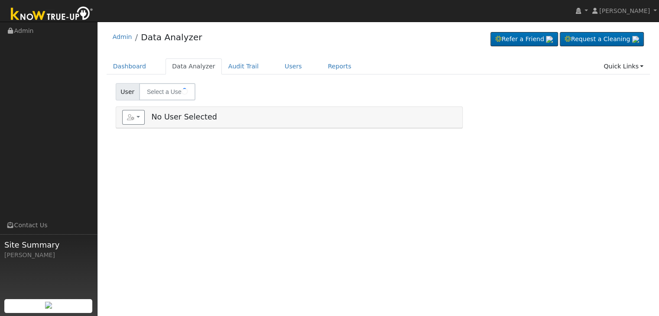
type input "[PERSON_NAME] & [PERSON_NAME]"
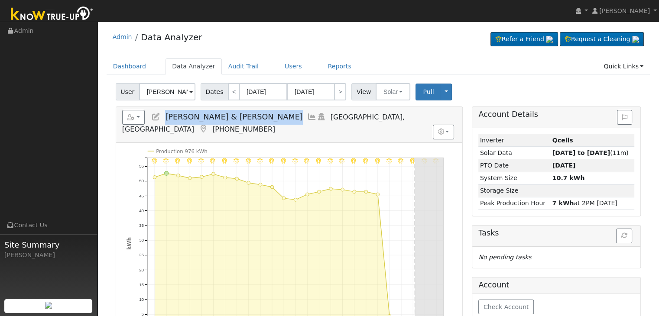
drag, startPoint x: 166, startPoint y: 118, endPoint x: 241, endPoint y: 123, distance: 75.6
click at [241, 123] on h5 "Reports Scenario Health Check Energy Audit Account Timeline User Audit Trail In…" at bounding box center [289, 122] width 334 height 24
copy span "[PERSON_NAME] & [PERSON_NAME]"
click at [75, 137] on ul "Navigation Admin Links Contact Us Site Summary Mara Panganiban" at bounding box center [48, 180] width 97 height 316
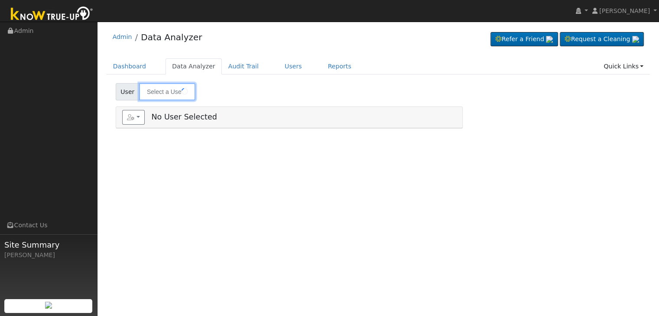
type input "[PERSON_NAME]"
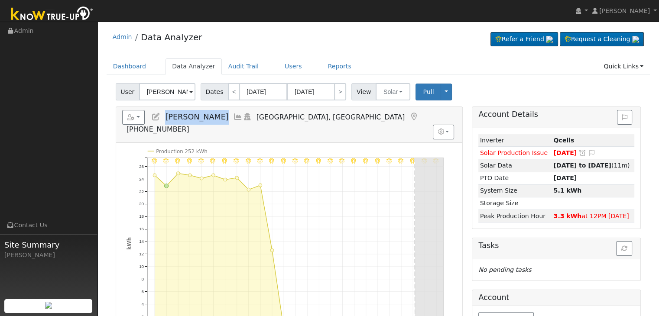
drag, startPoint x: 165, startPoint y: 115, endPoint x: 254, endPoint y: 116, distance: 88.4
click at [254, 116] on h5 "Reports Scenario Health Check Energy Audit Account Timeline User Audit Trail In…" at bounding box center [289, 122] width 334 height 24
click at [199, 118] on span "[PERSON_NAME]" at bounding box center [196, 117] width 63 height 9
click at [199, 118] on span "Alicia Ceballos De Aguilar" at bounding box center [196, 117] width 63 height 9
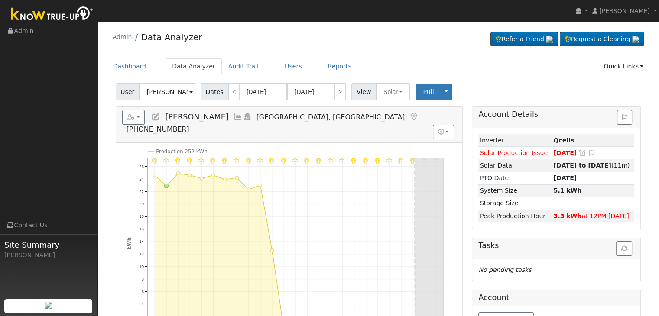
click at [172, 116] on span "Alicia Ceballos De Aguilar" at bounding box center [196, 117] width 63 height 9
drag, startPoint x: 165, startPoint y: 116, endPoint x: 255, endPoint y: 114, distance: 89.7
click at [255, 114] on h5 "Reports Scenario Health Check Energy Audit Account Timeline User Audit Trail In…" at bounding box center [289, 122] width 334 height 24
copy span "Alicia Ceballos De Aguilar"
click at [390, 84] on button "Solar" at bounding box center [393, 91] width 35 height 17
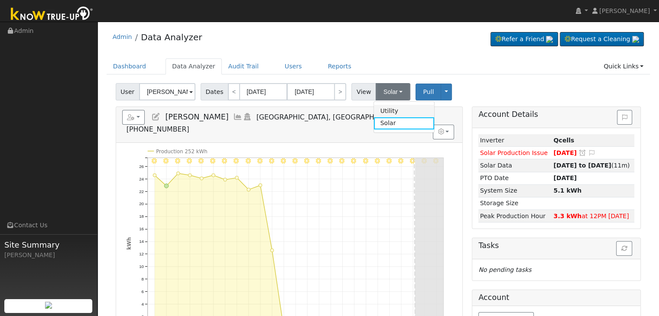
click at [389, 110] on link "Utility" at bounding box center [404, 111] width 60 height 12
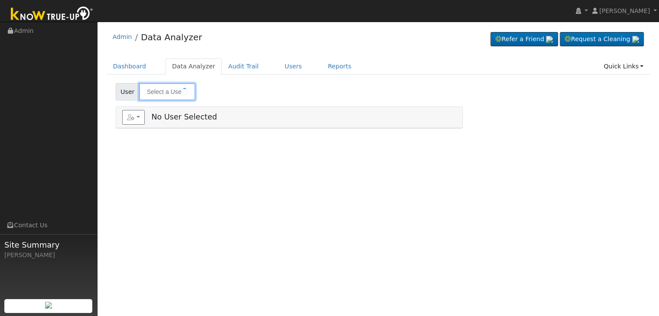
type input "[PERSON_NAME]"
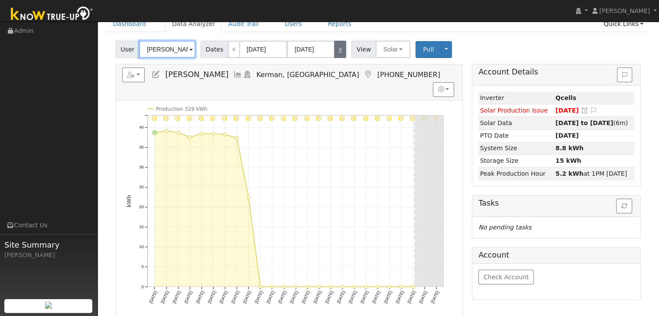
scroll to position [43, 0]
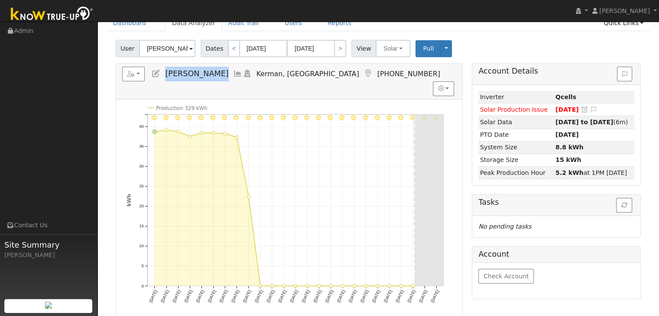
drag, startPoint x: 165, startPoint y: 74, endPoint x: 218, endPoint y: 77, distance: 52.9
click at [218, 77] on h5 "Reports Scenario Health Check Energy Audit Account Timeline User Audit Trail In…" at bounding box center [289, 74] width 334 height 15
copy span "[PERSON_NAME]"
click at [388, 49] on button "Solar" at bounding box center [393, 48] width 35 height 17
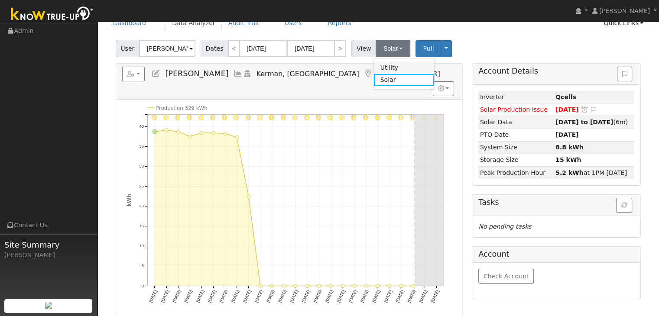
click at [384, 67] on link "Utility" at bounding box center [404, 68] width 60 height 12
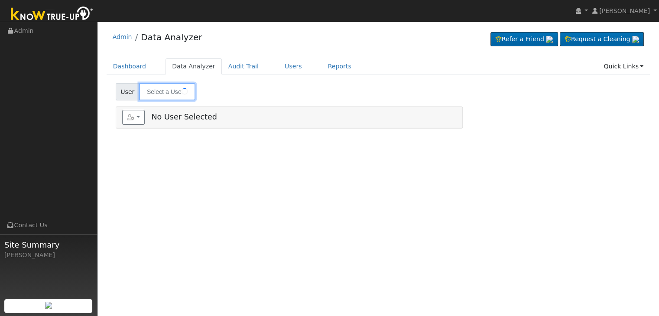
type input "[PERSON_NAME]"
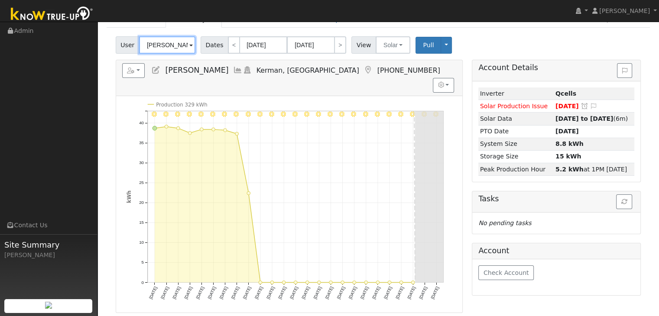
scroll to position [43, 0]
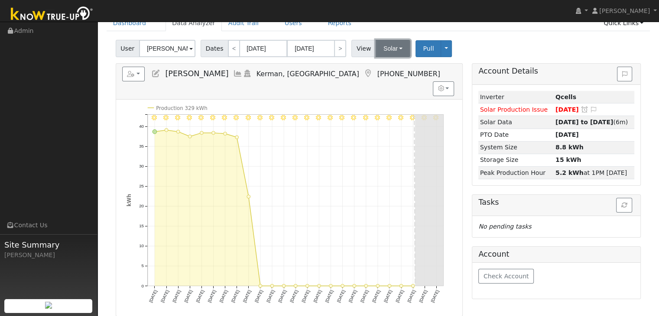
click at [394, 49] on button "Solar" at bounding box center [393, 48] width 35 height 17
click at [389, 66] on link "Utility" at bounding box center [404, 68] width 60 height 12
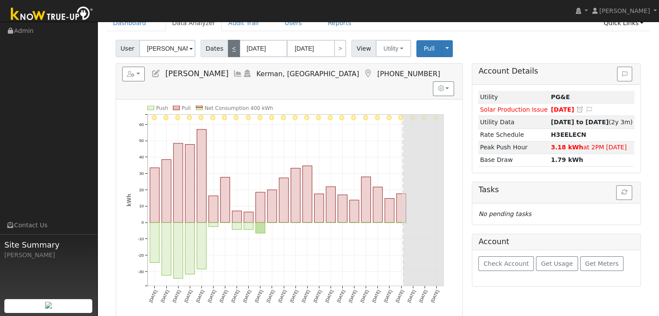
click at [228, 46] on link "<" at bounding box center [234, 48] width 12 height 17
type input "[DATE]"
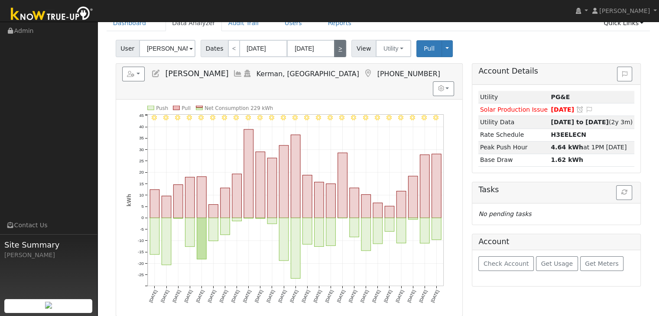
click at [336, 49] on link ">" at bounding box center [340, 48] width 12 height 17
type input "[DATE]"
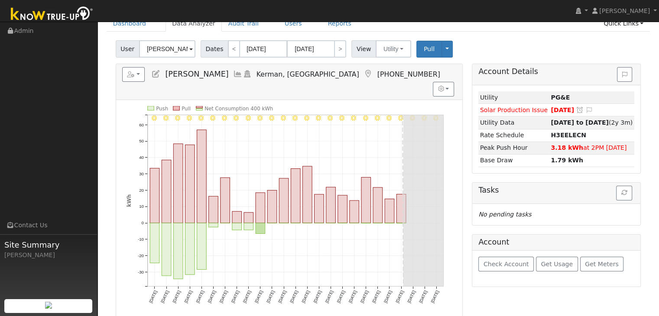
scroll to position [40, 0]
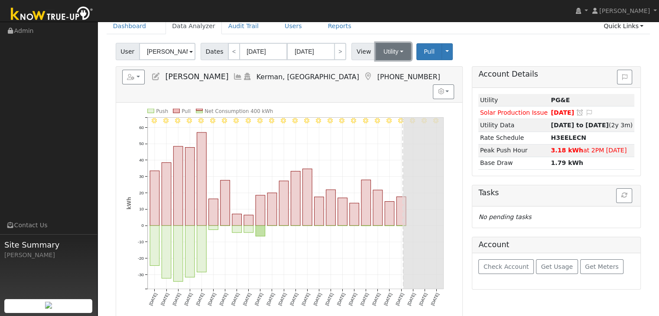
click at [397, 48] on button "Utility" at bounding box center [394, 51] width 36 height 17
click at [384, 81] on link "Solar" at bounding box center [404, 83] width 60 height 12
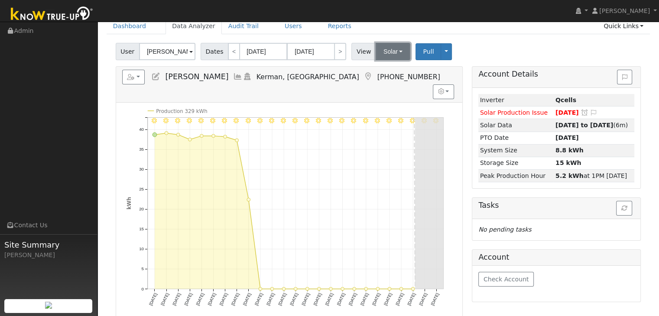
click at [378, 49] on button "Solar" at bounding box center [393, 51] width 35 height 17
click at [389, 70] on link "Utility" at bounding box center [404, 71] width 60 height 12
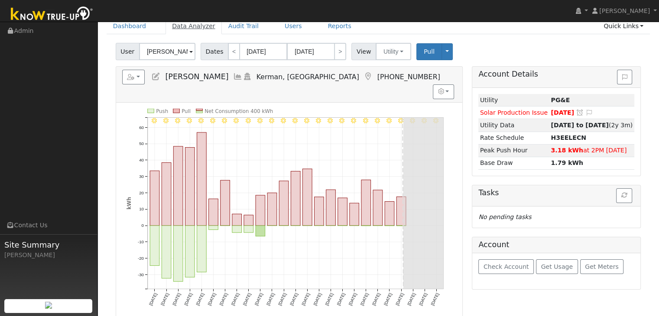
scroll to position [41, 0]
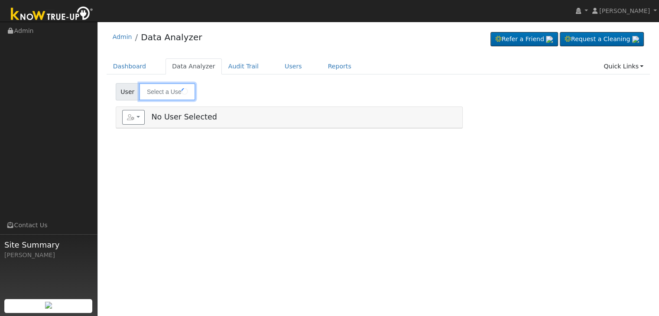
type input "[PERSON_NAME]"
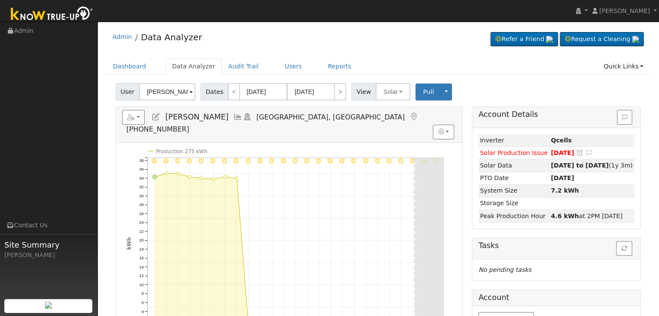
drag, startPoint x: 164, startPoint y: 115, endPoint x: 214, endPoint y: 127, distance: 51.7
click at [214, 127] on div "Reports Scenario Health Check Energy Audit Account Timeline User Audit Trail In…" at bounding box center [289, 233] width 347 height 253
click at [206, 120] on span "[PERSON_NAME]" at bounding box center [196, 117] width 63 height 9
drag, startPoint x: 166, startPoint y: 113, endPoint x: 218, endPoint y: 115, distance: 52.4
click at [218, 115] on h5 "Reports Scenario Health Check Energy Audit Account Timeline User Audit Trail In…" at bounding box center [289, 122] width 334 height 24
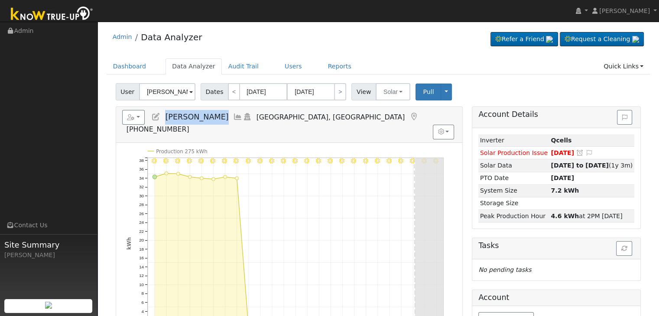
copy span "[PERSON_NAME]"
click at [392, 89] on button "Solar" at bounding box center [393, 91] width 35 height 17
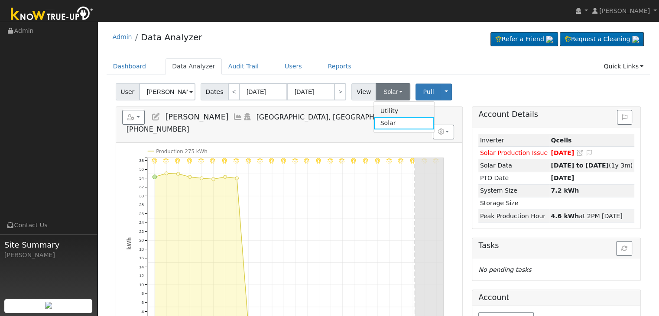
click at [388, 113] on link "Utility" at bounding box center [404, 111] width 60 height 12
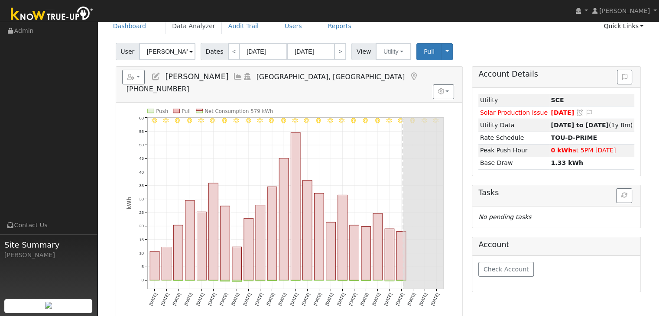
scroll to position [43, 0]
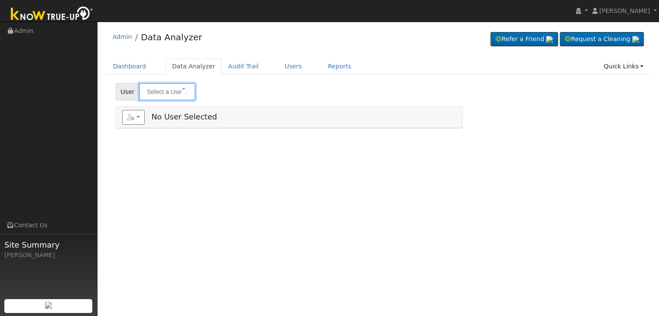
type input "[PERSON_NAME] & [PERSON_NAME]"
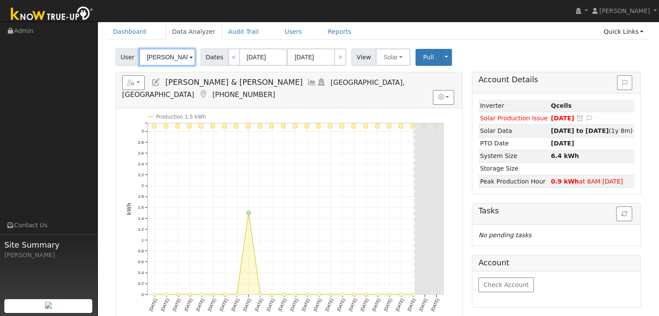
scroll to position [31, 0]
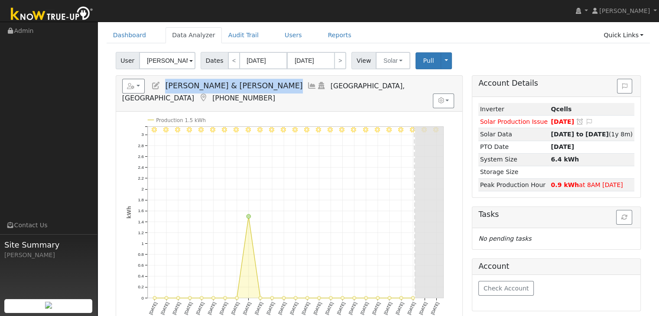
drag, startPoint x: 165, startPoint y: 84, endPoint x: 238, endPoint y: 85, distance: 73.2
click at [238, 85] on h5 "Reports Scenario Health Check Energy Audit Account Timeline User Audit Trail In…" at bounding box center [289, 91] width 334 height 24
copy span "[PERSON_NAME] & [PERSON_NAME]"
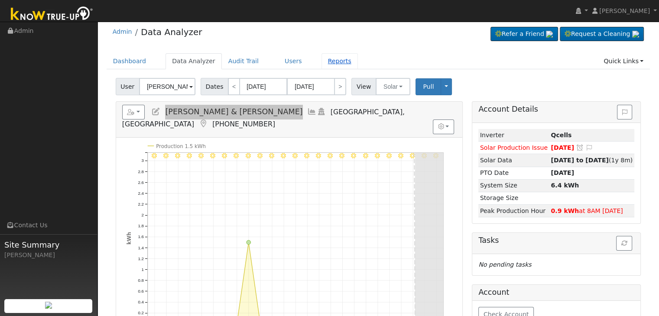
scroll to position [0, 0]
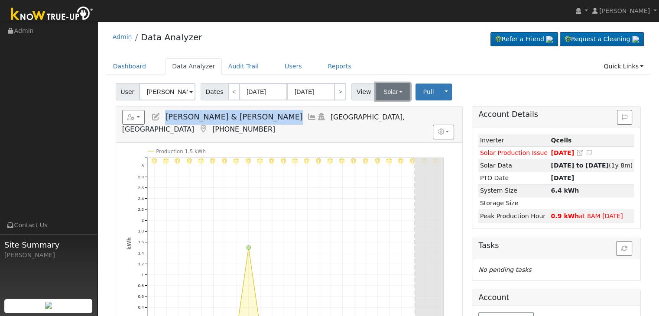
click at [390, 94] on button "Solar" at bounding box center [393, 91] width 35 height 17
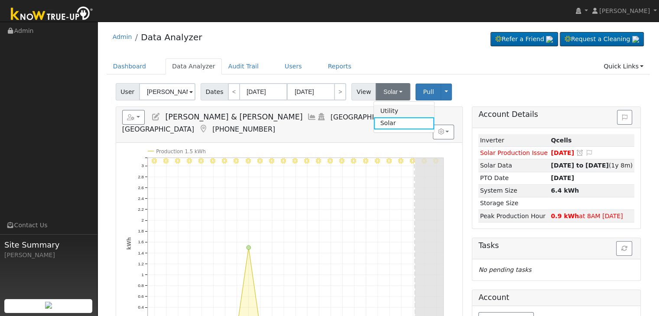
click at [385, 108] on link "Utility" at bounding box center [404, 111] width 60 height 12
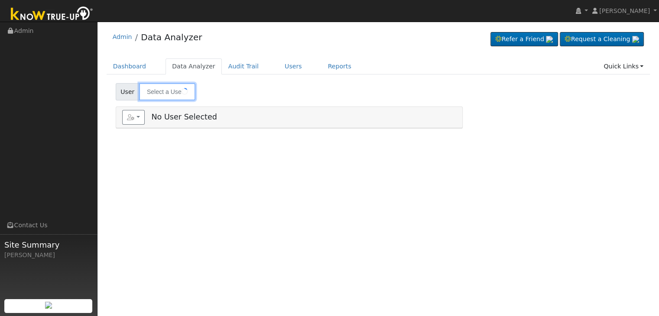
type input "[PERSON_NAME]"
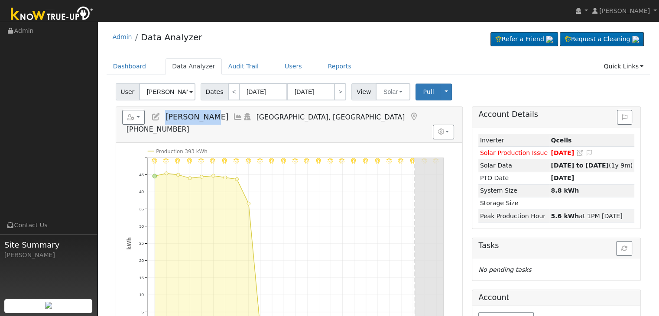
drag, startPoint x: 166, startPoint y: 114, endPoint x: 201, endPoint y: 116, distance: 34.7
click at [201, 116] on span "Brad Jarvis" at bounding box center [196, 117] width 63 height 9
copy span "Brad Jarvis"
drag, startPoint x: 390, startPoint y: 88, endPoint x: 391, endPoint y: 107, distance: 19.1
click at [390, 88] on button "Solar" at bounding box center [393, 91] width 35 height 17
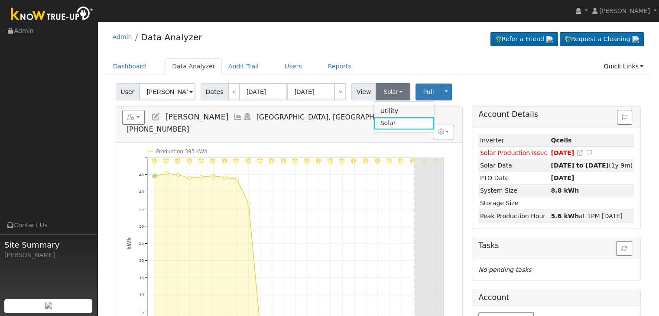
click at [388, 114] on link "Utility" at bounding box center [404, 111] width 60 height 12
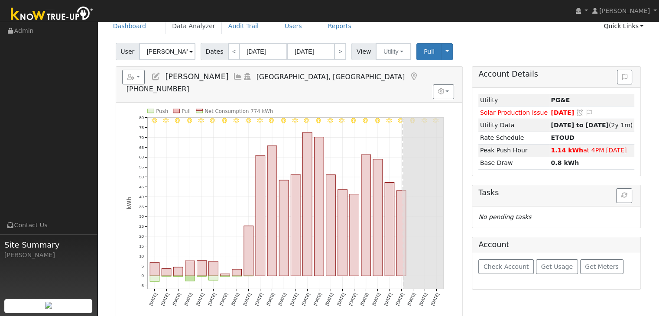
scroll to position [43, 0]
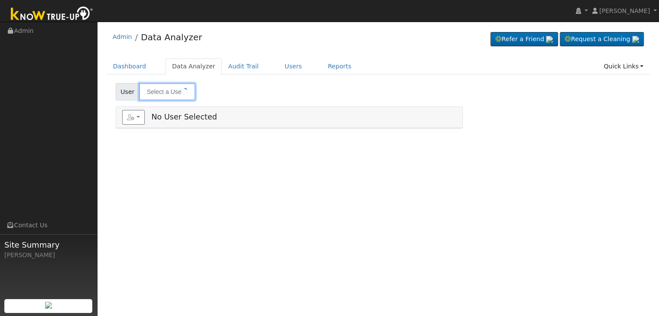
type input "[PERSON_NAME]"
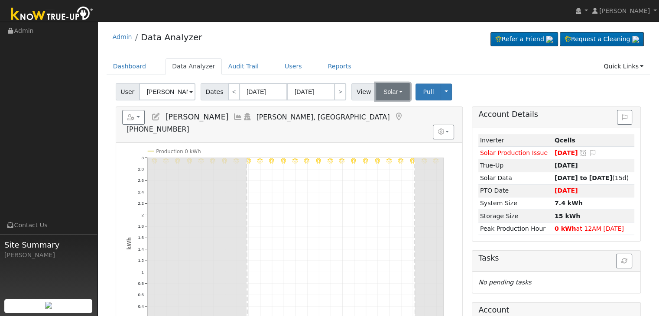
click at [392, 86] on button "Solar" at bounding box center [393, 91] width 35 height 17
click at [393, 110] on link "Utility" at bounding box center [404, 111] width 60 height 12
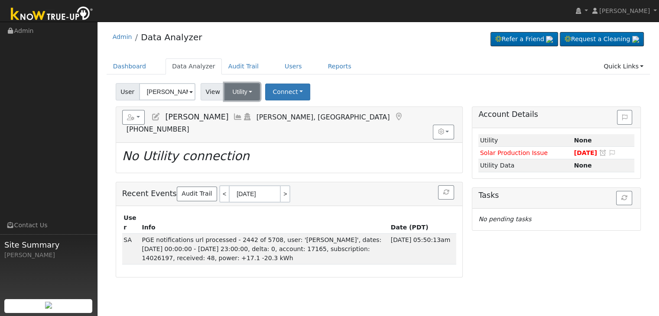
click at [237, 92] on button "Utility" at bounding box center [242, 91] width 36 height 17
click at [243, 123] on link "Solar" at bounding box center [253, 123] width 60 height 12
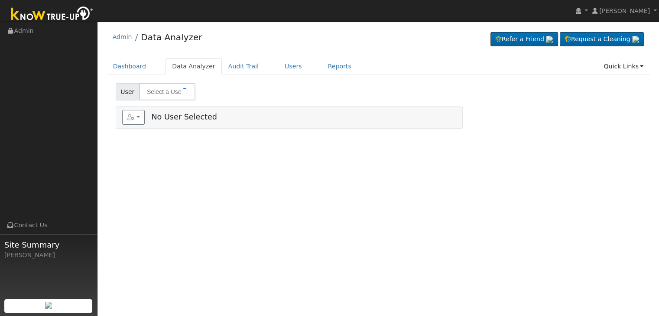
type input "[PERSON_NAME] & [PERSON_NAME]"
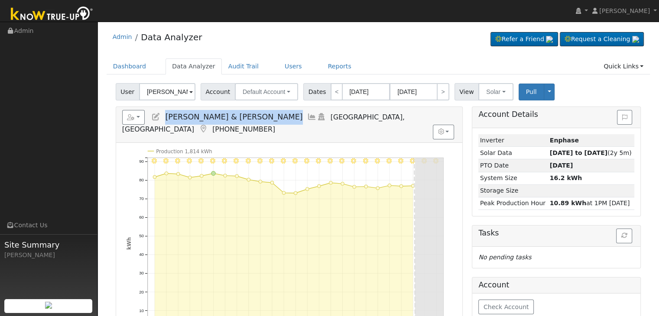
drag, startPoint x: 165, startPoint y: 115, endPoint x: 234, endPoint y: 109, distance: 69.6
click at [234, 109] on div "Reports Scenario Health Check Energy Audit Account Timeline User Audit Trail In…" at bounding box center [289, 125] width 346 height 36
copy span "[PERSON_NAME] & [PERSON_NAME]"
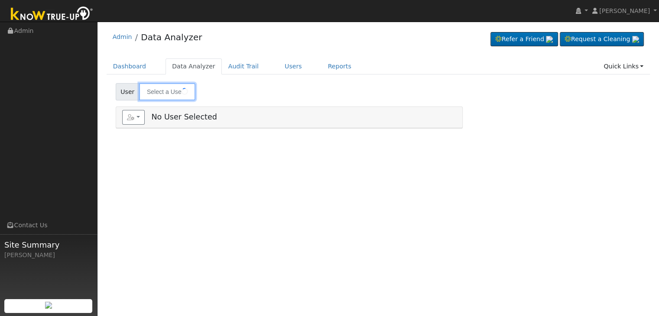
type input "[PERSON_NAME] & [PERSON_NAME]"
type input "[PERSON_NAME]"
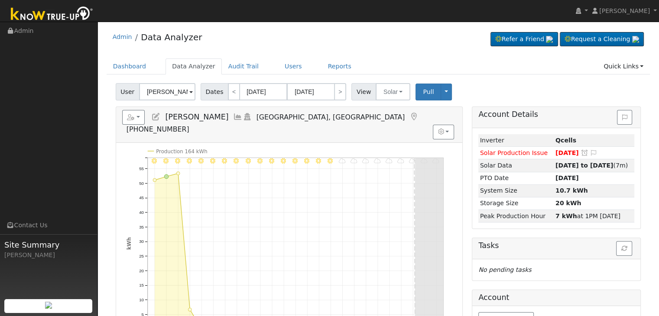
click at [63, 184] on ul "Navigation Admin Links Contact Us Site Summary [PERSON_NAME]" at bounding box center [48, 180] width 97 height 316
